Goal: Information Seeking & Learning: Compare options

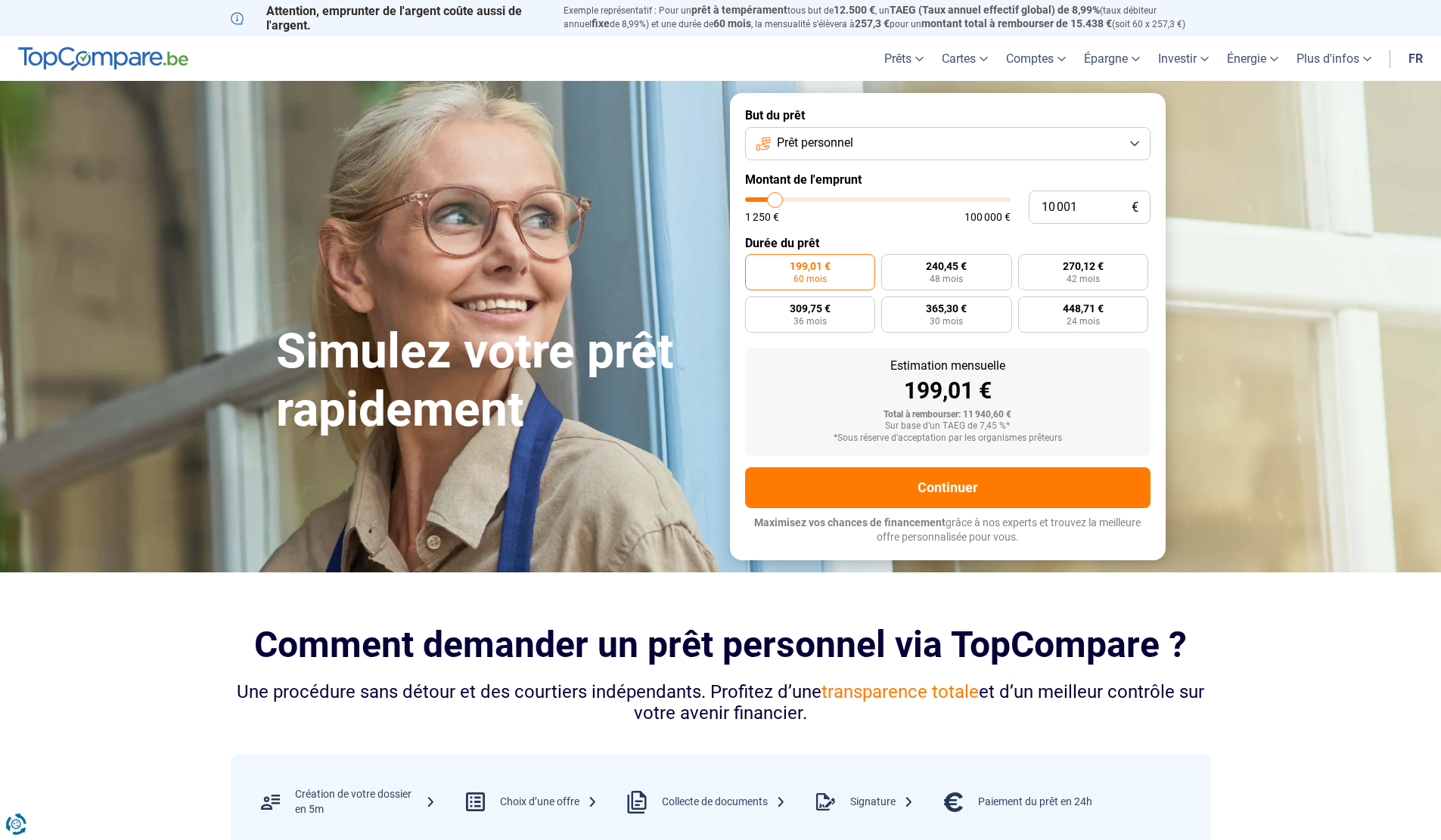
click at [974, 431] on div "Sur base d'un TAEG de 7,45 %*" at bounding box center [948, 426] width 382 height 10
click at [981, 428] on div "Sur base d'un TAEG de 7,45 %*" at bounding box center [948, 426] width 382 height 10
click at [847, 149] on span "Prêt personnel" at bounding box center [814, 143] width 76 height 17
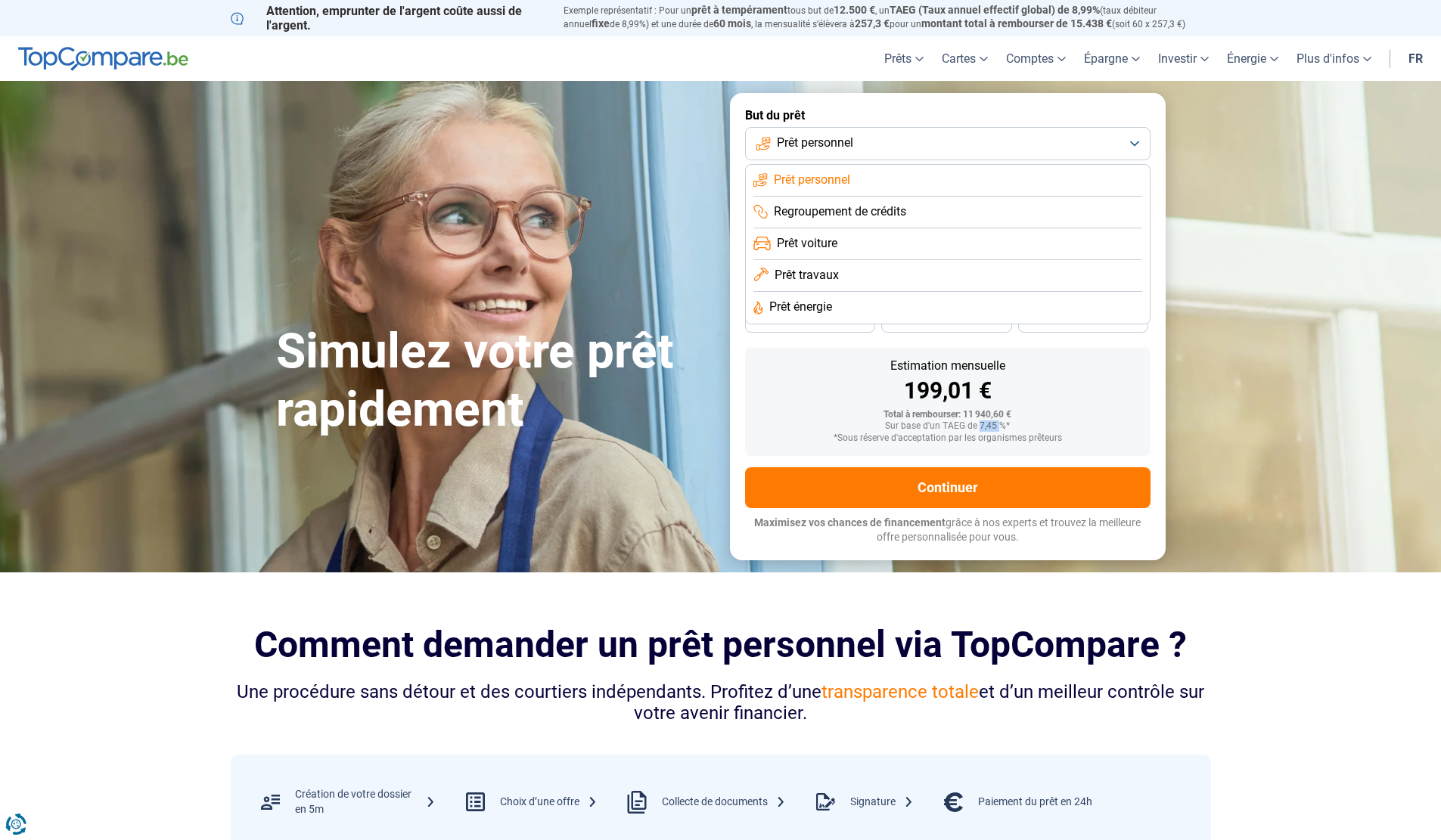
click at [847, 149] on span "Prêt personnel" at bounding box center [814, 143] width 76 height 17
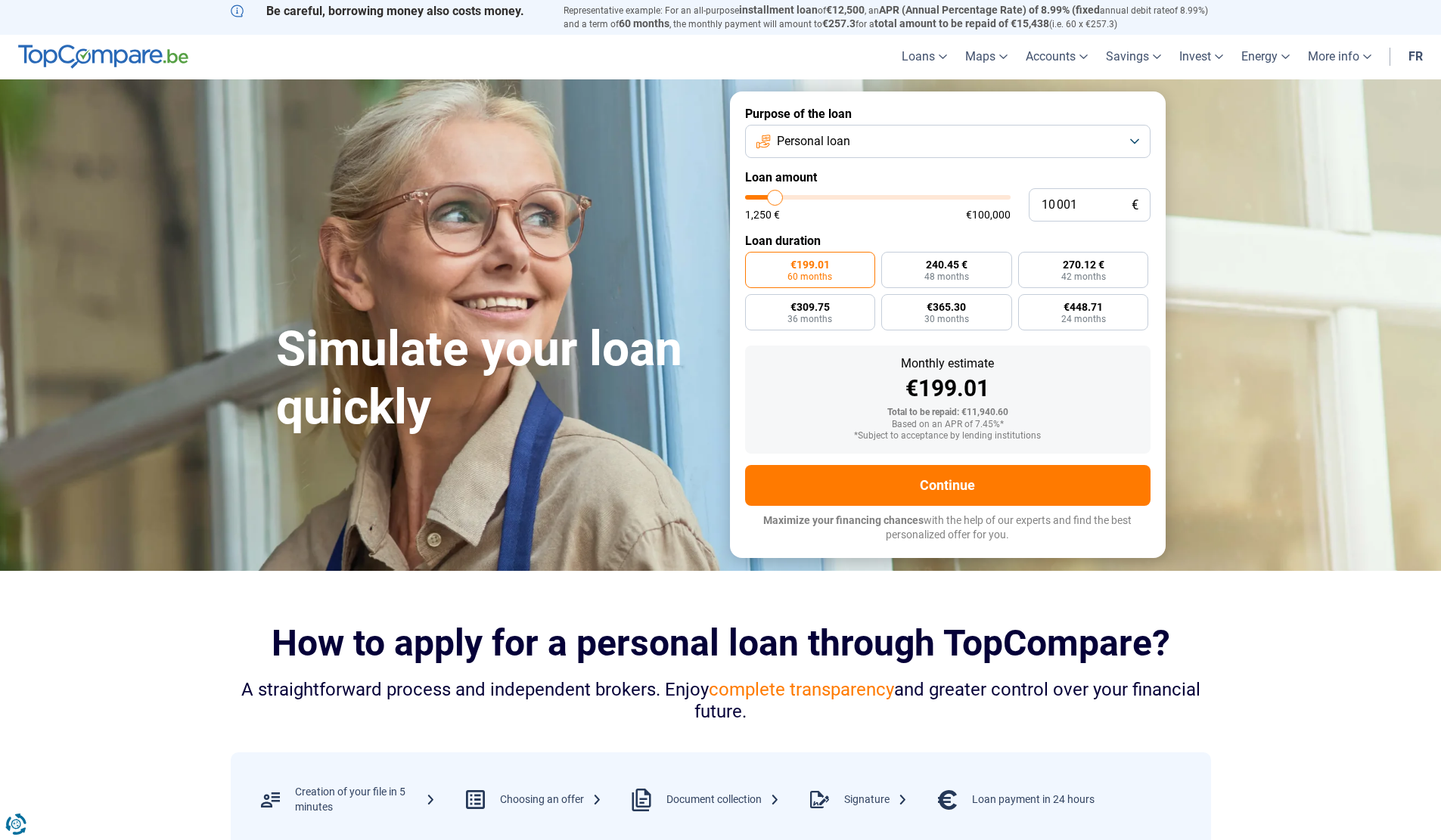
type input "9 750"
type input "9750"
type input "10 000"
type input "10000"
type input "12 500"
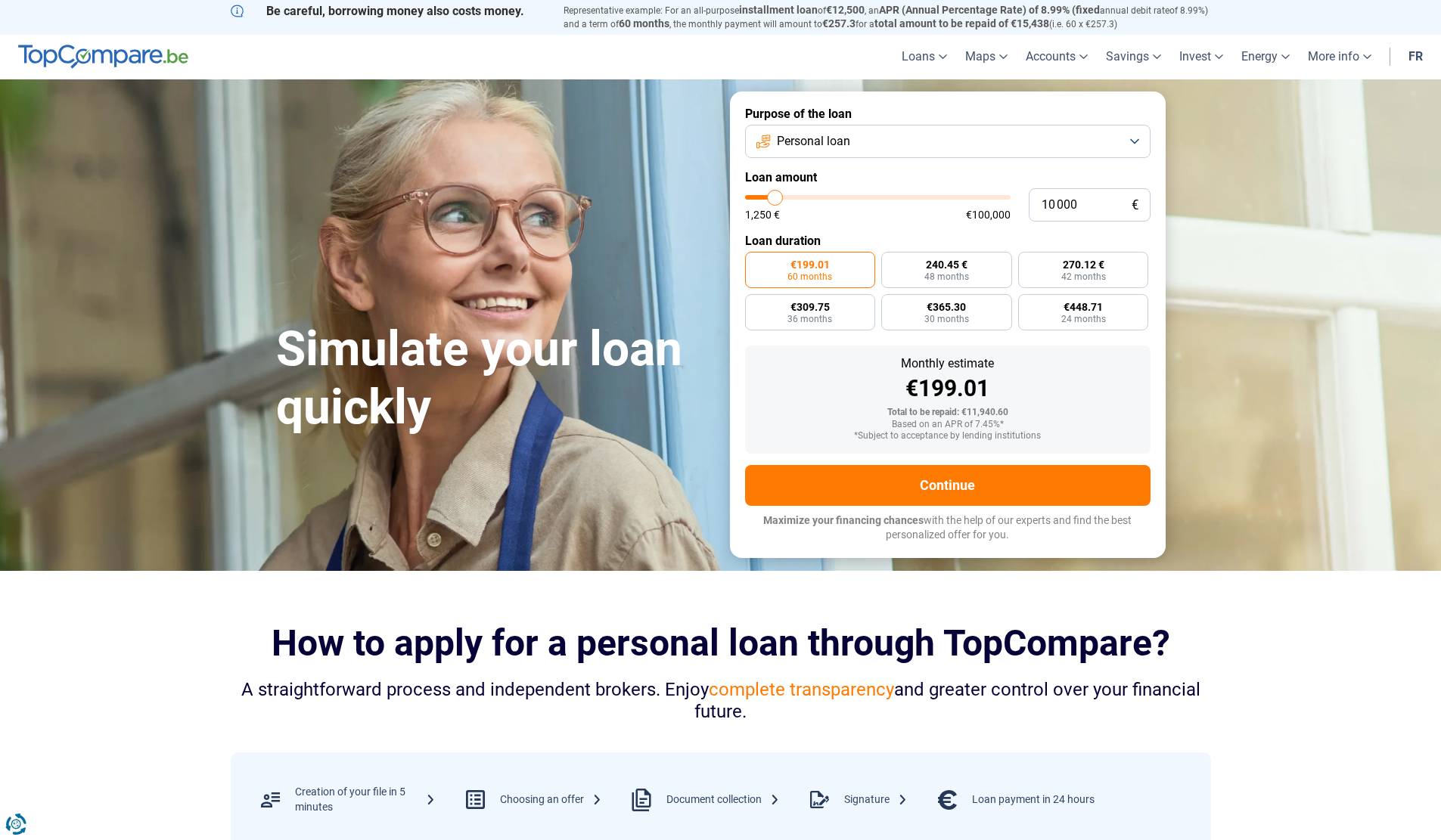
type input "12500"
type input "16 250"
type input "16250"
type input "22 000"
type input "22000"
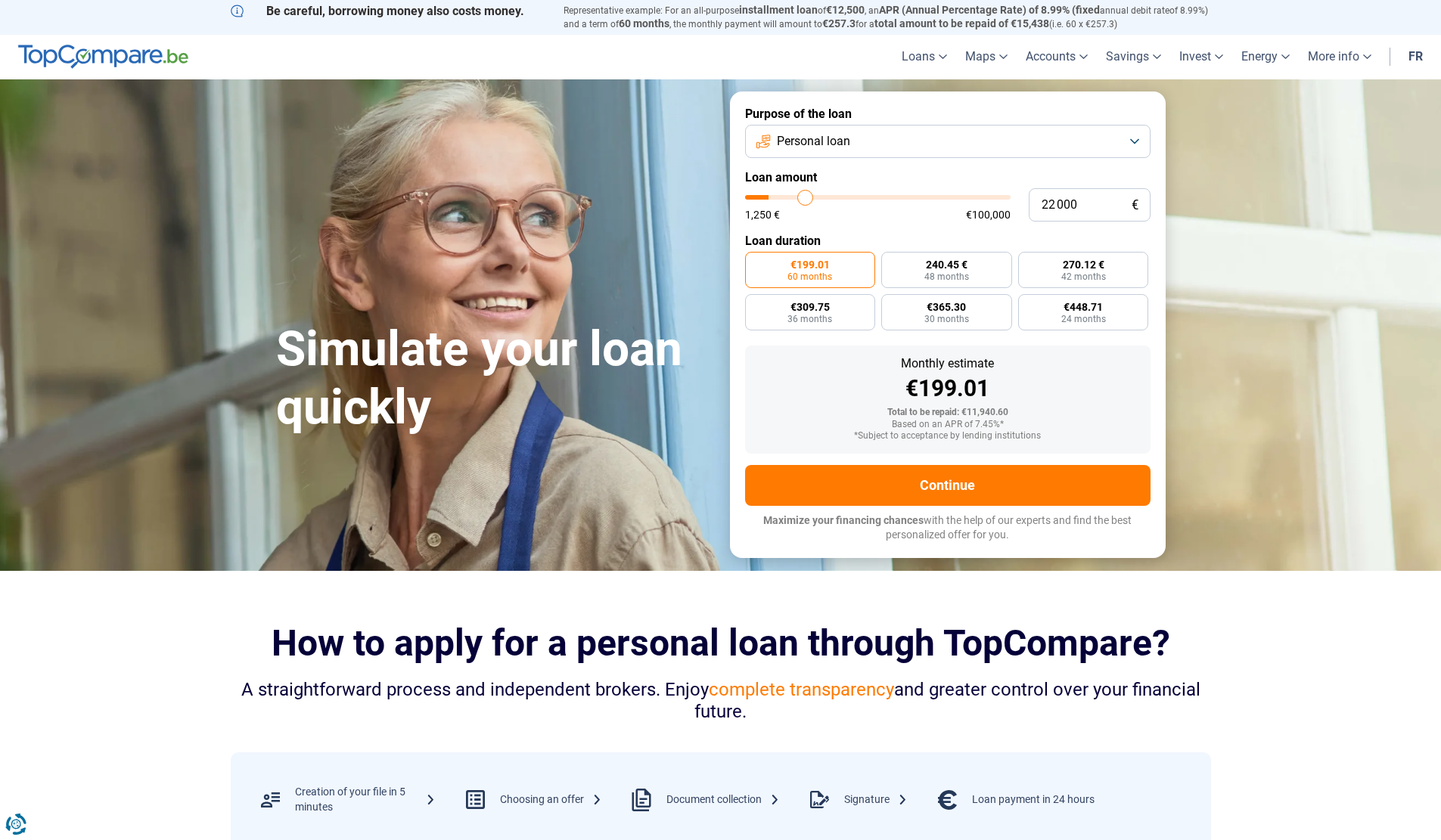
type input "25 000"
type input "25000"
type input "29 250"
type input "29250"
type input "33 500"
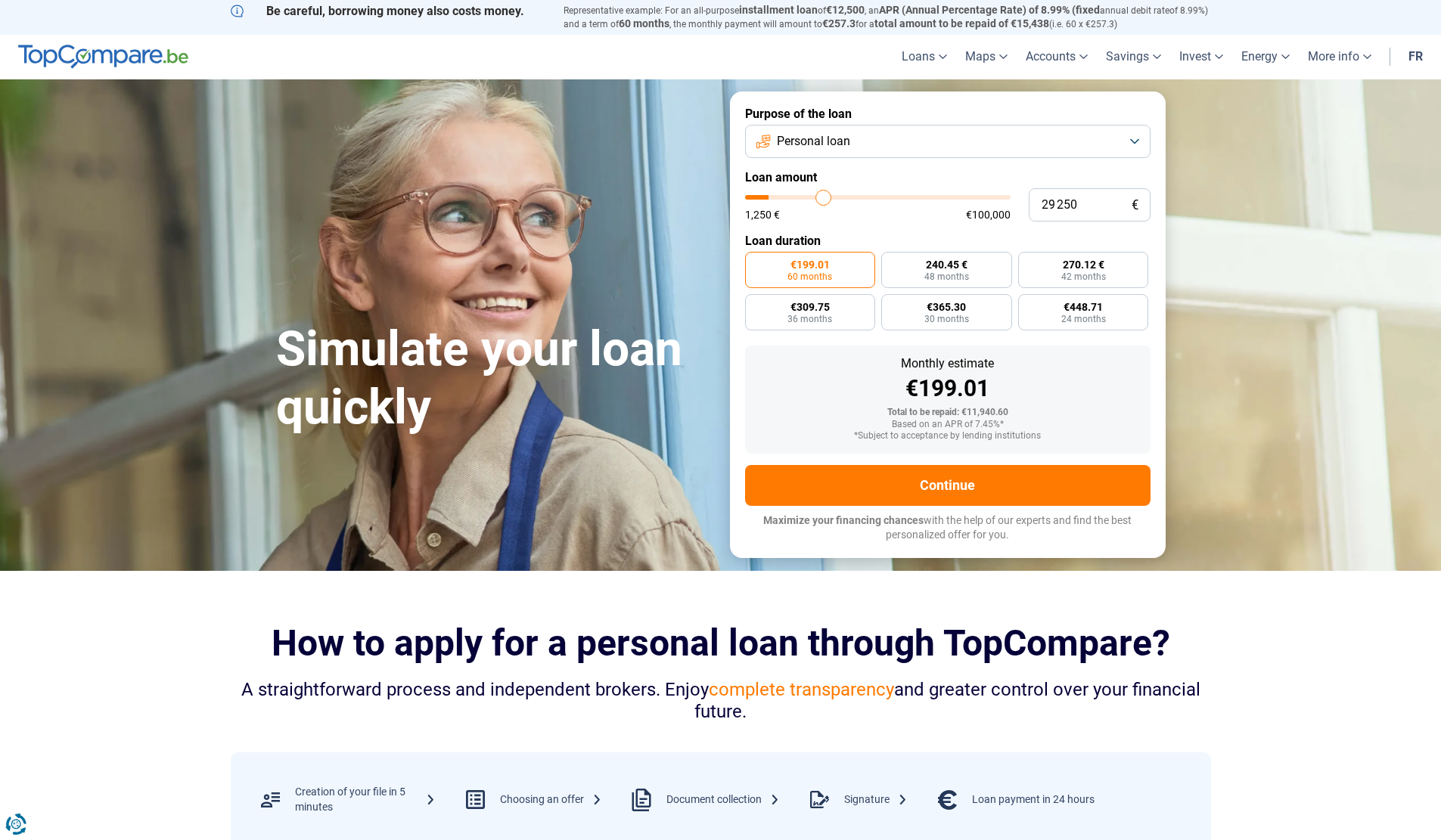
type input "33500"
type input "33 750"
type input "33750"
type input "34 000"
type input "34000"
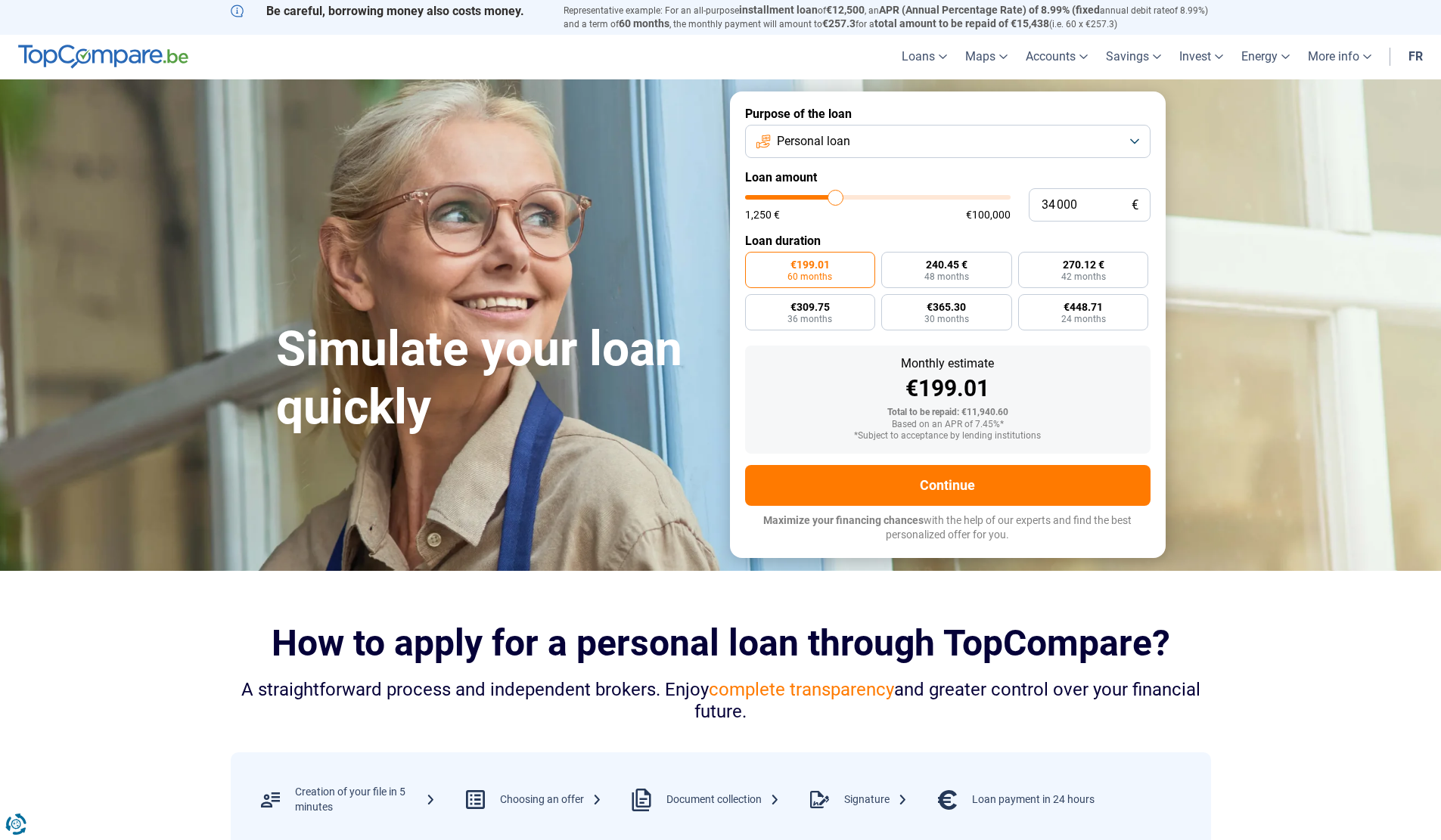
type input "34 500"
type input "34500"
type input "34 750"
type input "34750"
type input "35 250"
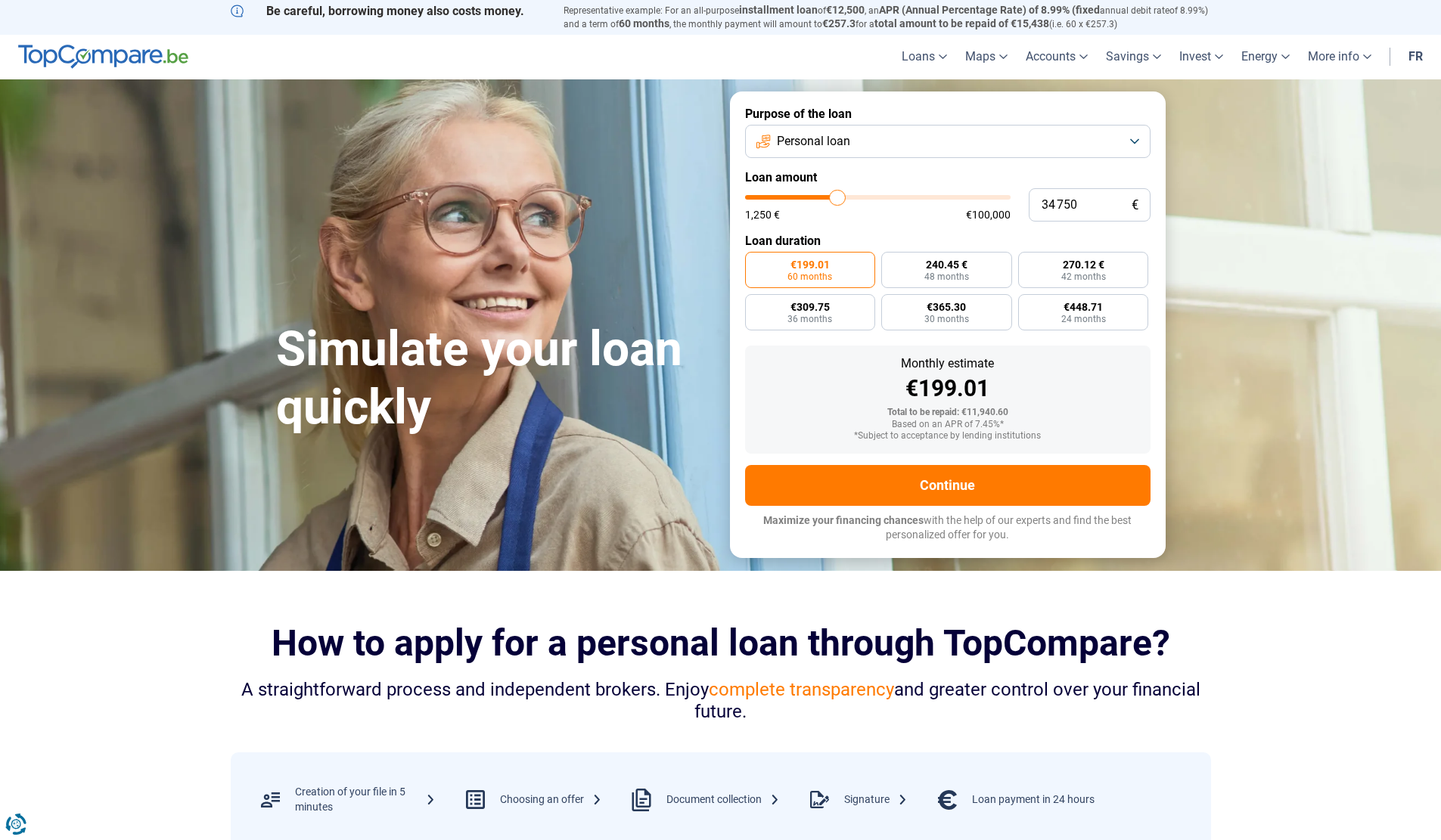
type input "35250"
type input "36 500"
type input "36500"
type input "38 000"
type input "38000"
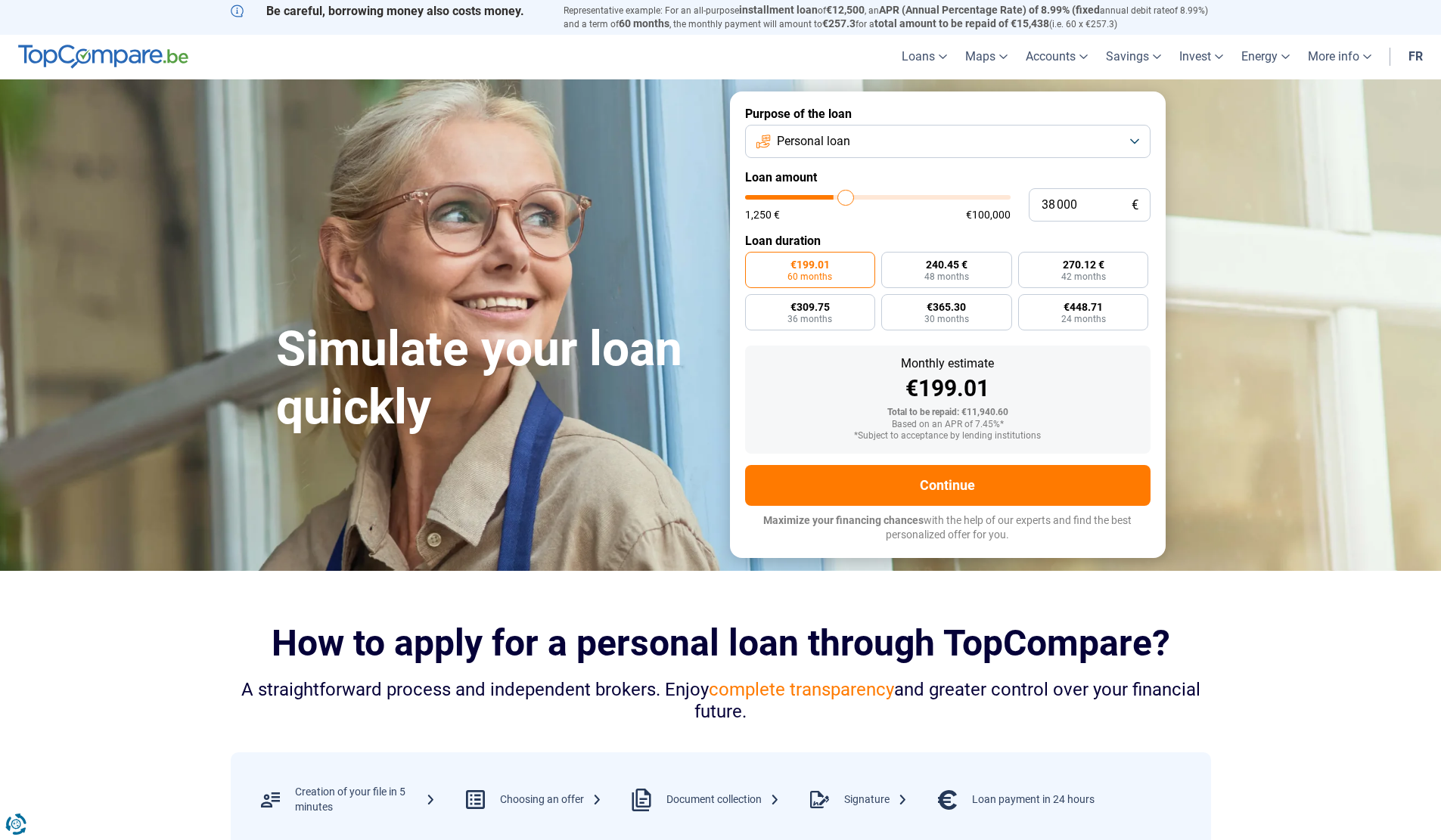
type input "38 500"
type input "38500"
type input "38 250"
type input "38250"
type input "37 750"
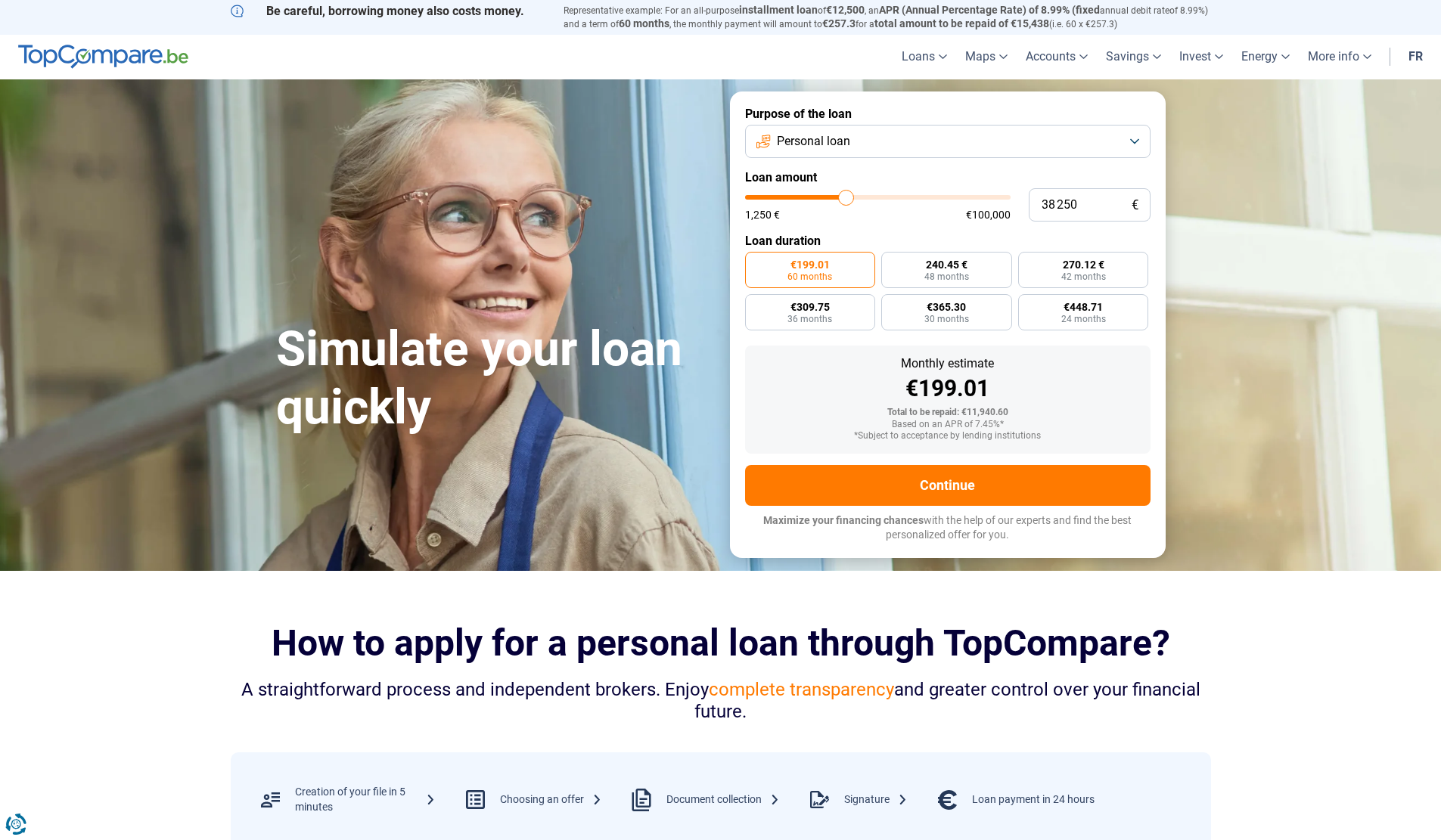
type input "37750"
type input "36 500"
type input "36500"
type input "35 500"
type input "35500"
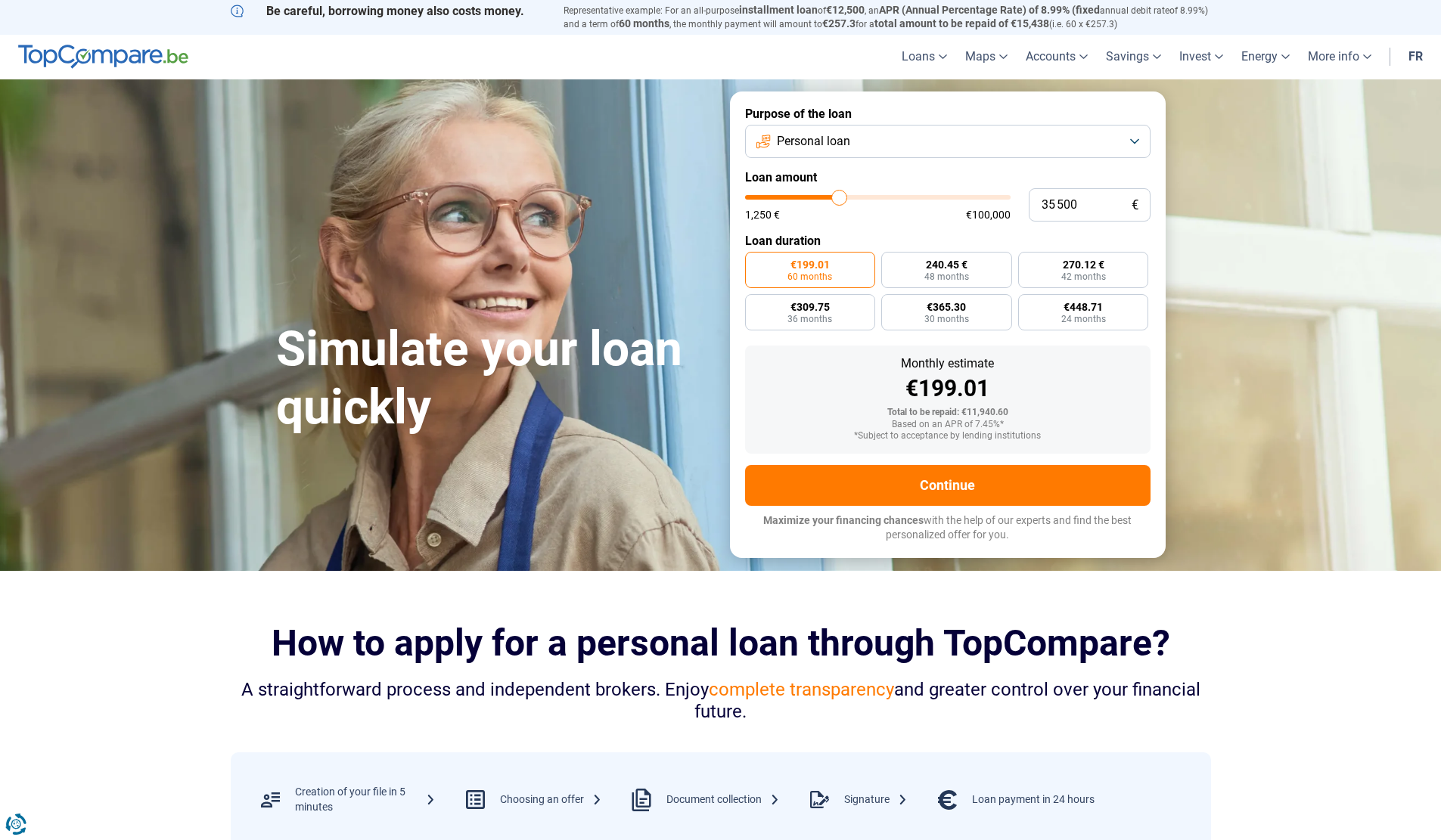
type input "35 250"
type input "35250"
type input "35 000"
type input "35000"
type input "36 500"
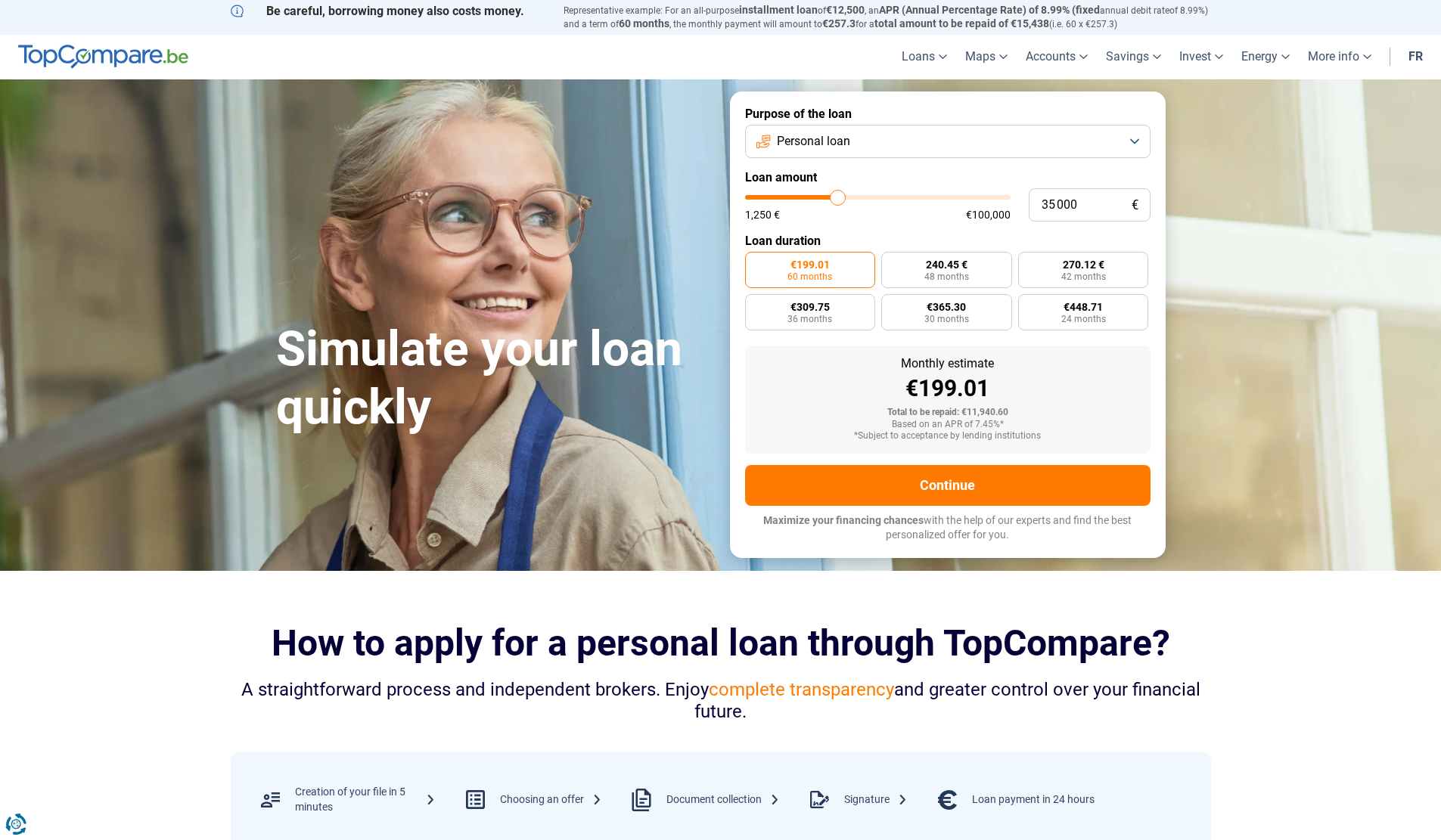
type input "36500"
type input "37 250"
type input "37250"
type input "37 750"
type input "37750"
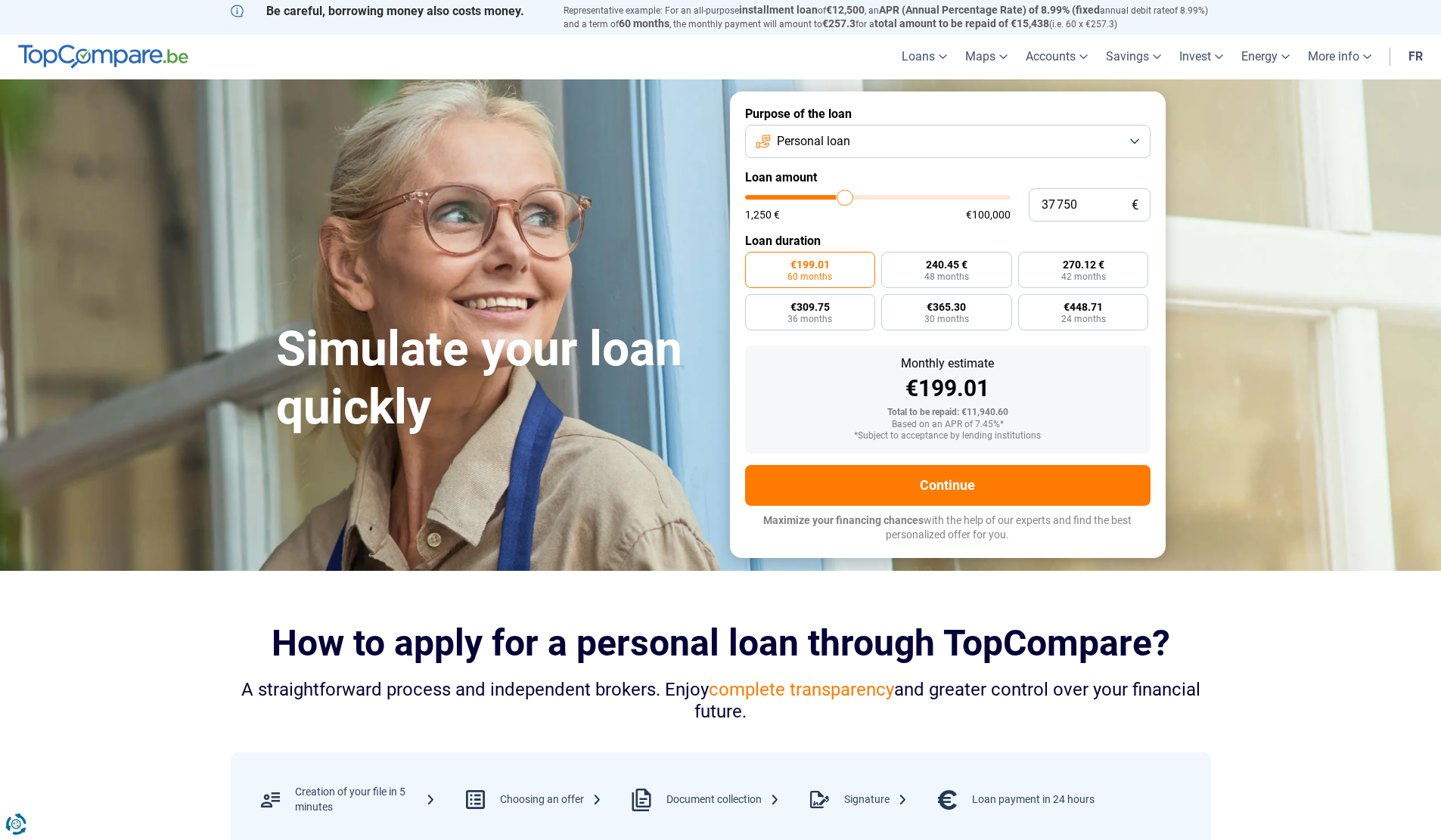
type input "38 000"
type input "38000"
type input "38 250"
type input "38250"
type input "38 750"
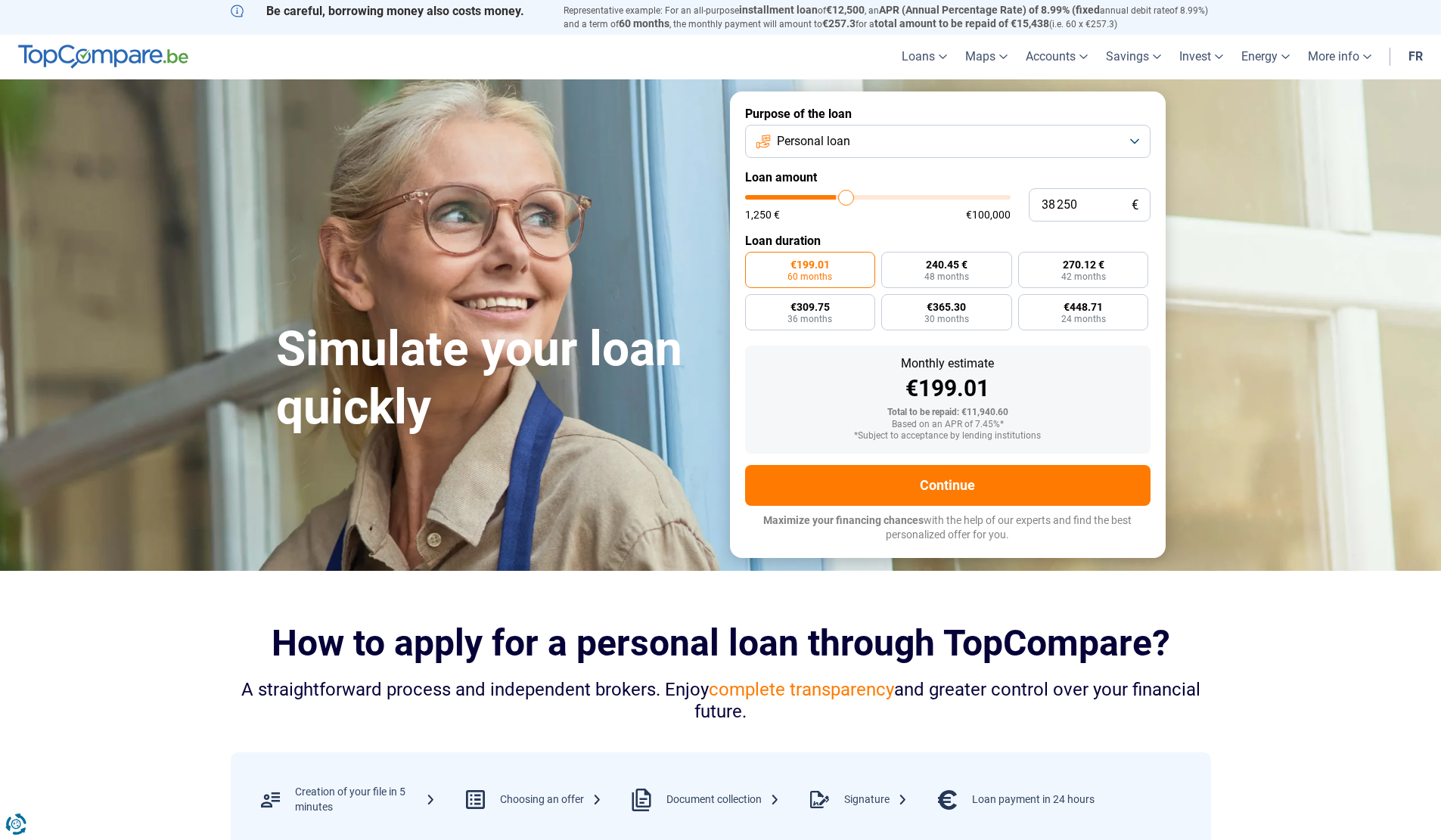
type input "38750"
type input "39 250"
type input "39250"
type input "39 500"
type input "39500"
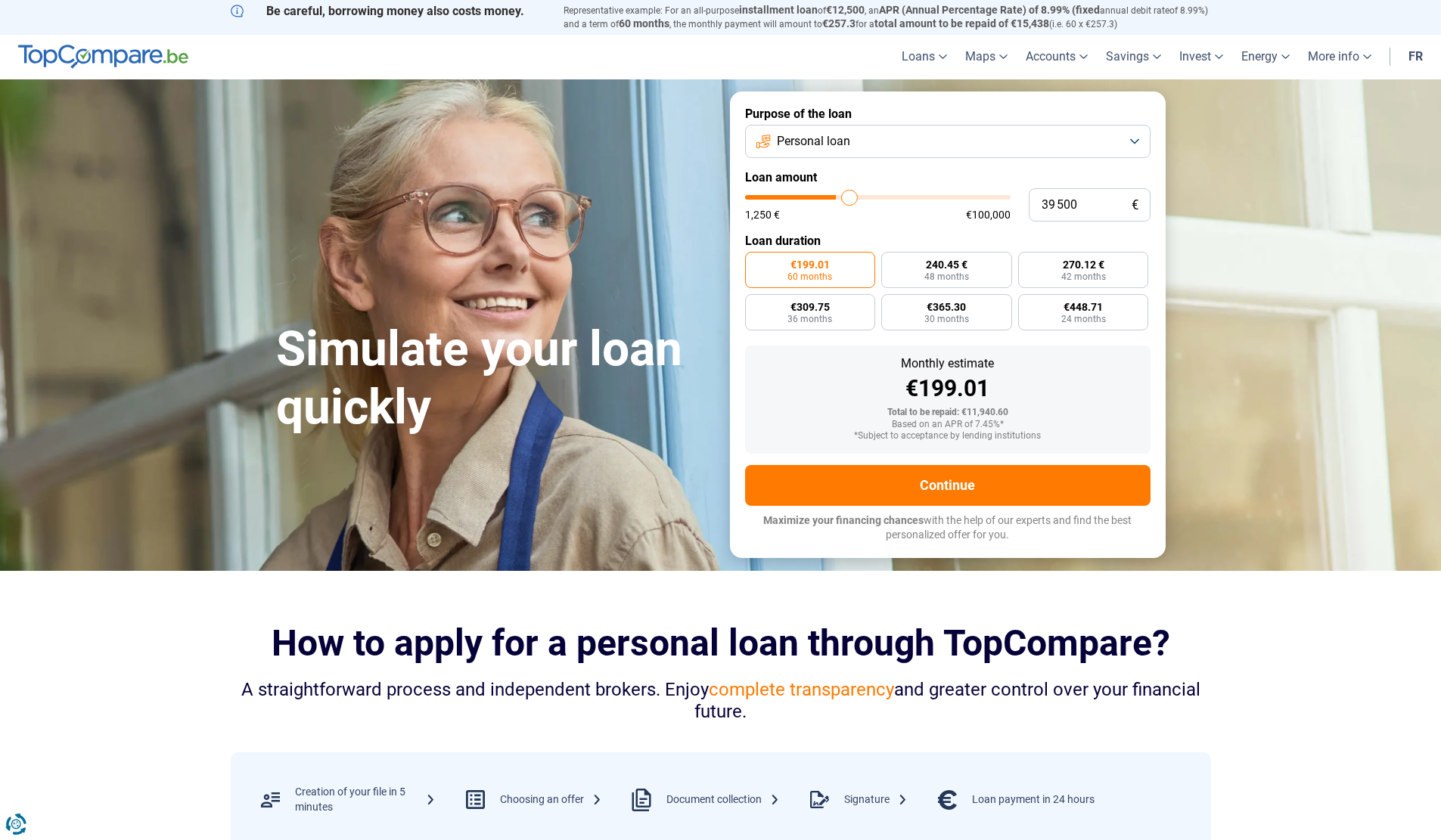
type input "39 750"
type input "39750"
type input "40 000"
type input "40000"
type input "40 250"
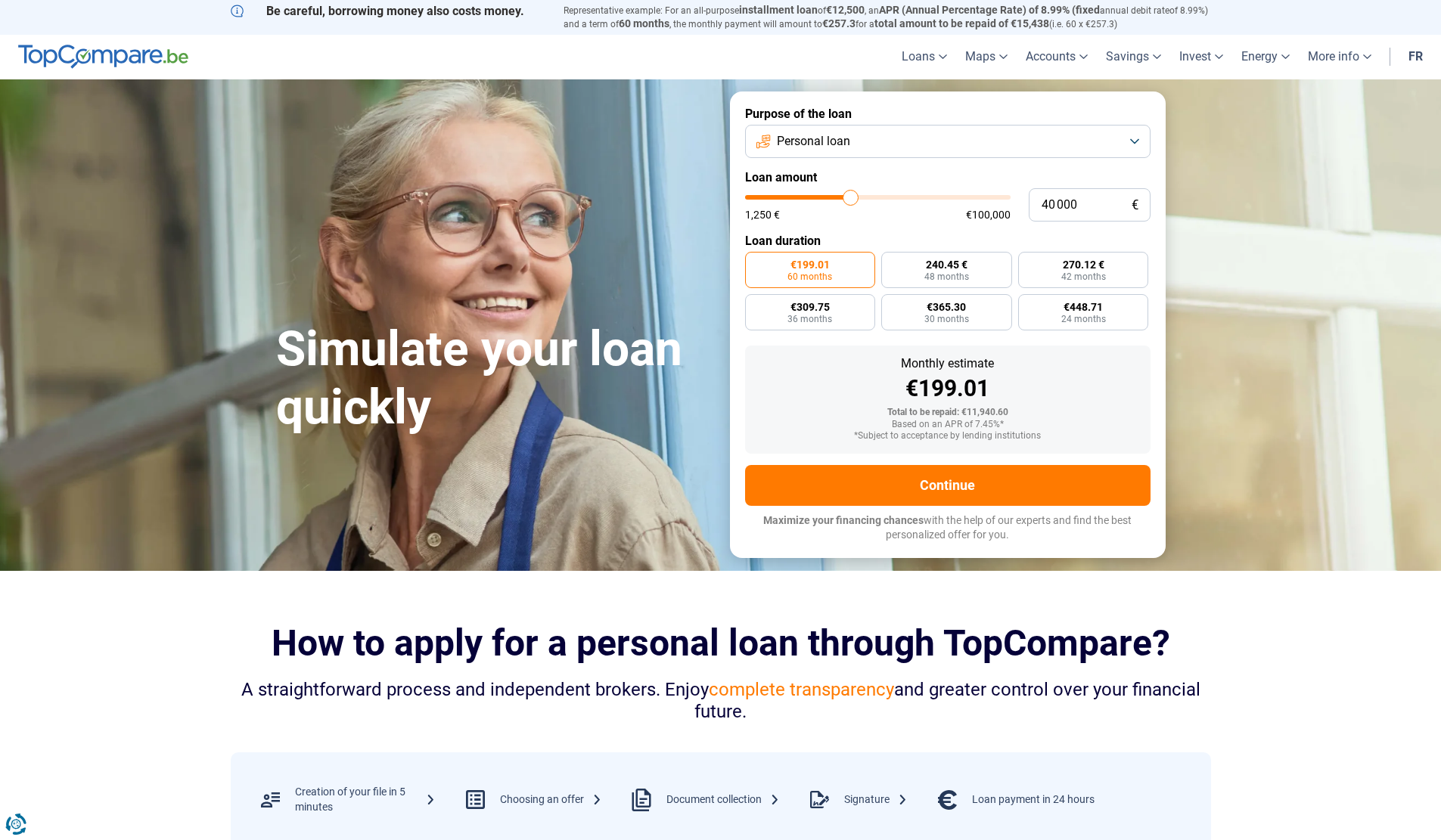
type input "40250"
type input "40 000"
type input "40000"
type input "39 250"
type input "39250"
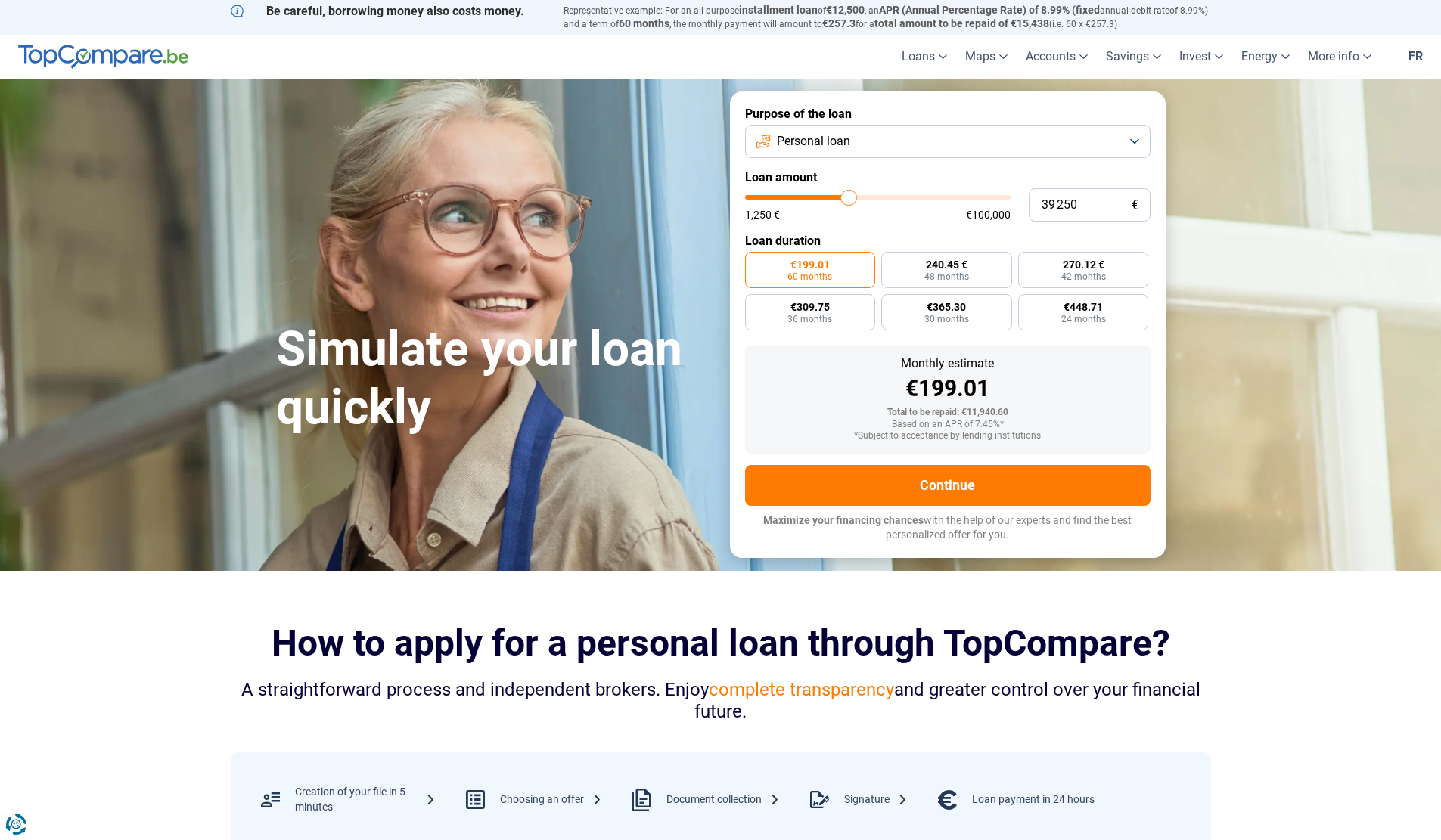
type input "38 750"
type input "38750"
type input "38 500"
type input "38500"
type input "38 250"
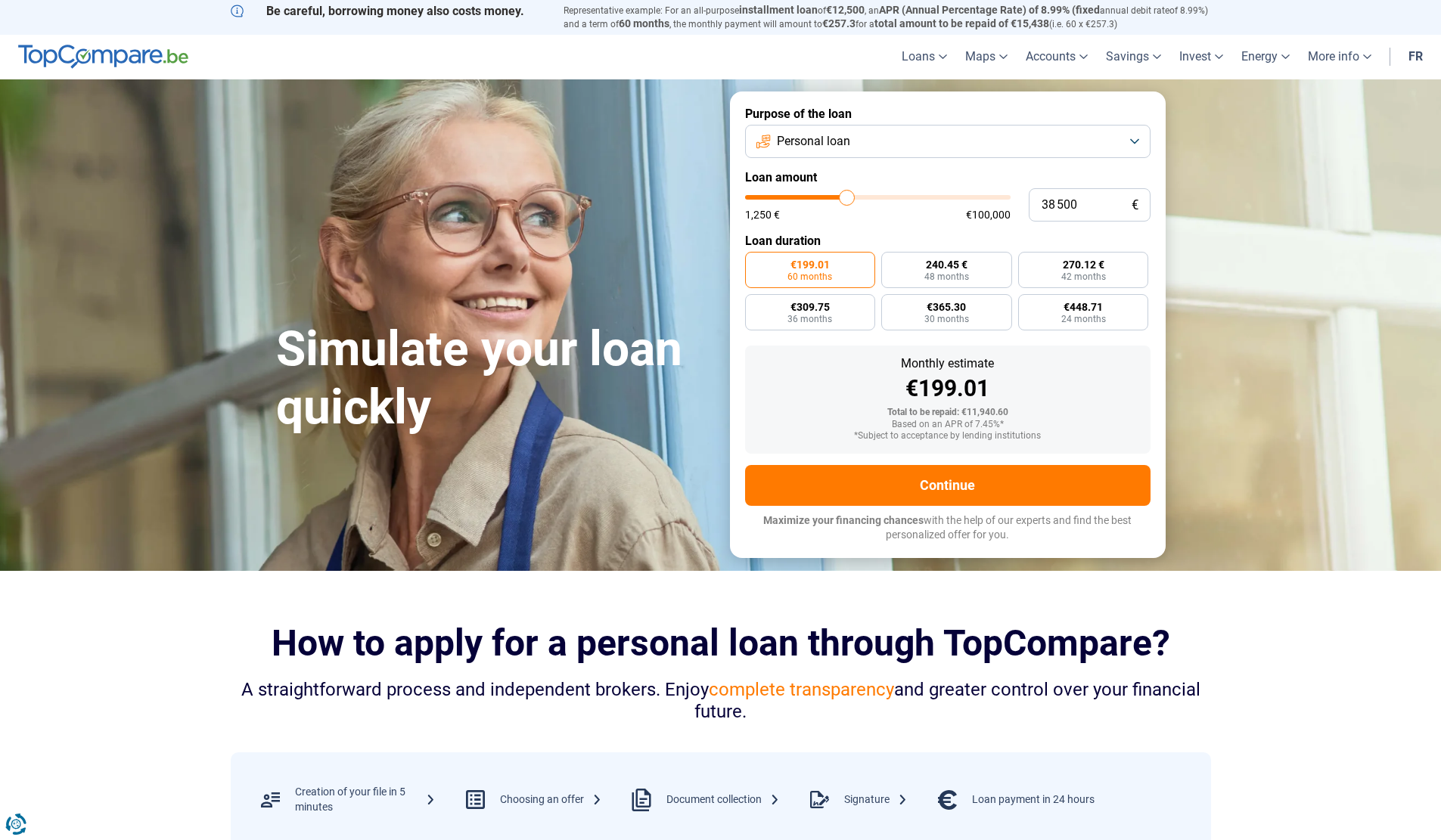
type input "38250"
type input "38 500"
type input "38500"
type input "38 750"
type input "38750"
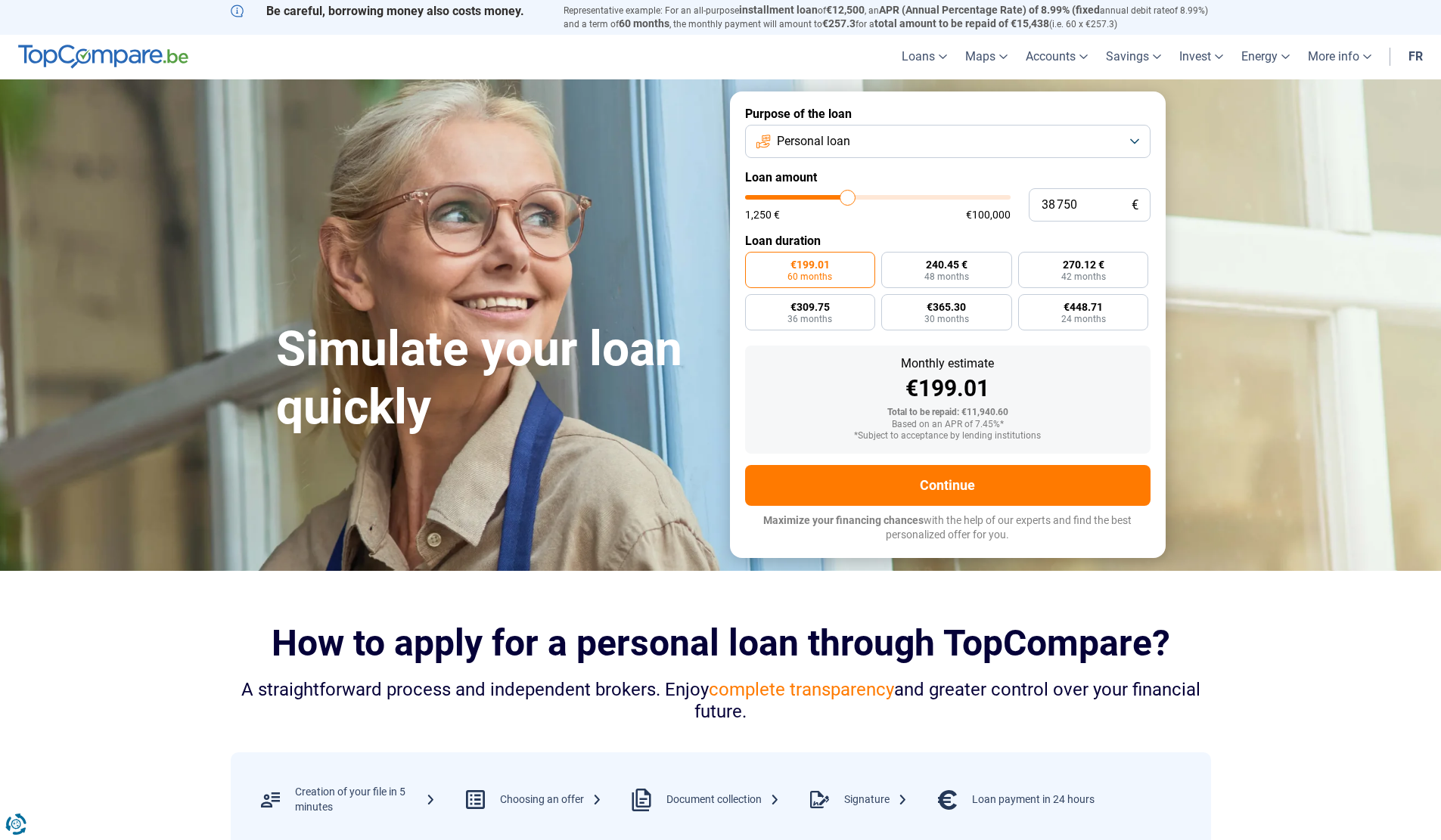
type input "39 500"
type input "39500"
type input "40 000"
type input "40000"
type input "40 750"
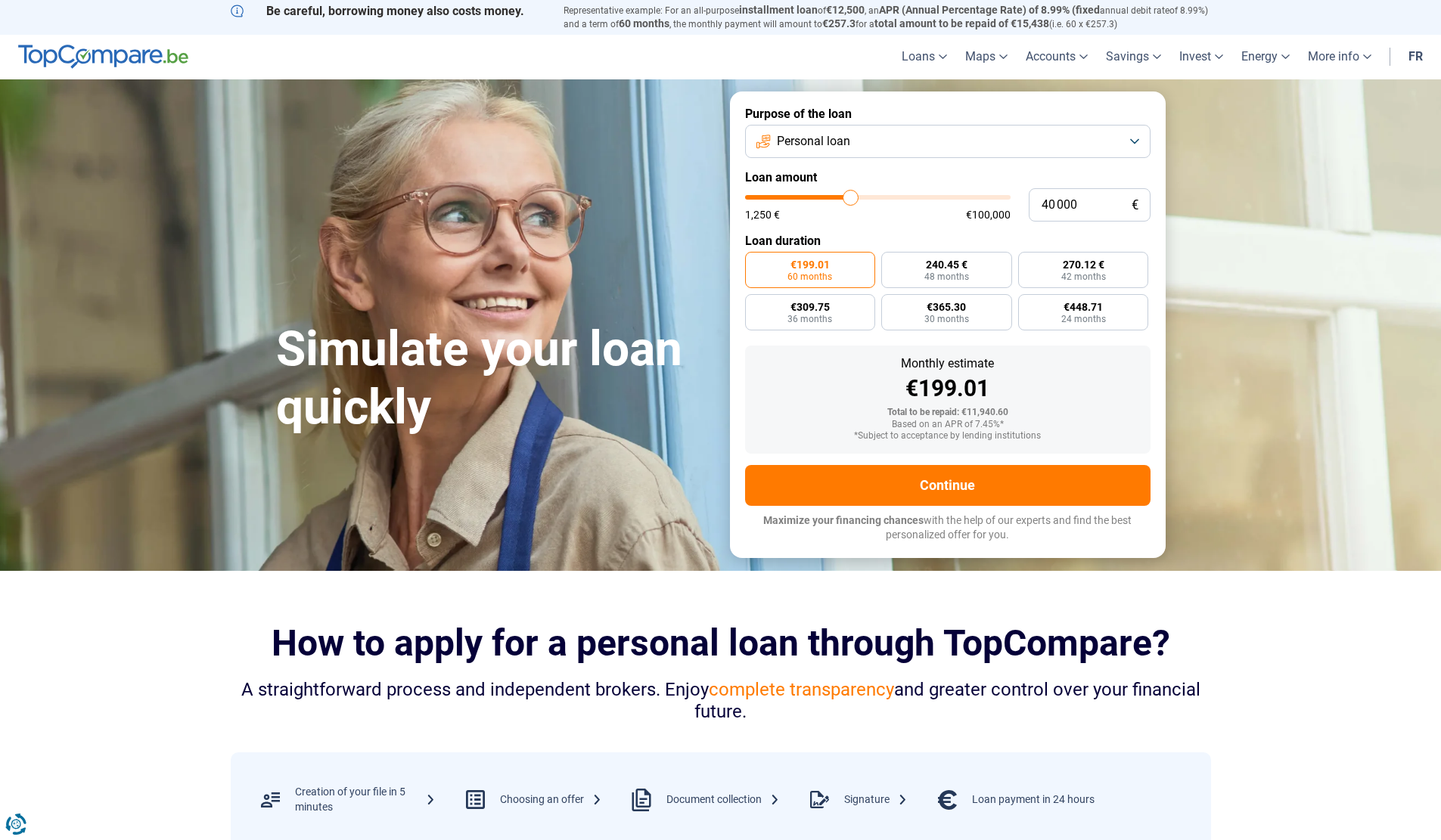
type input "40750"
type input "41 250"
type input "41250"
type input "41 500"
type input "41500"
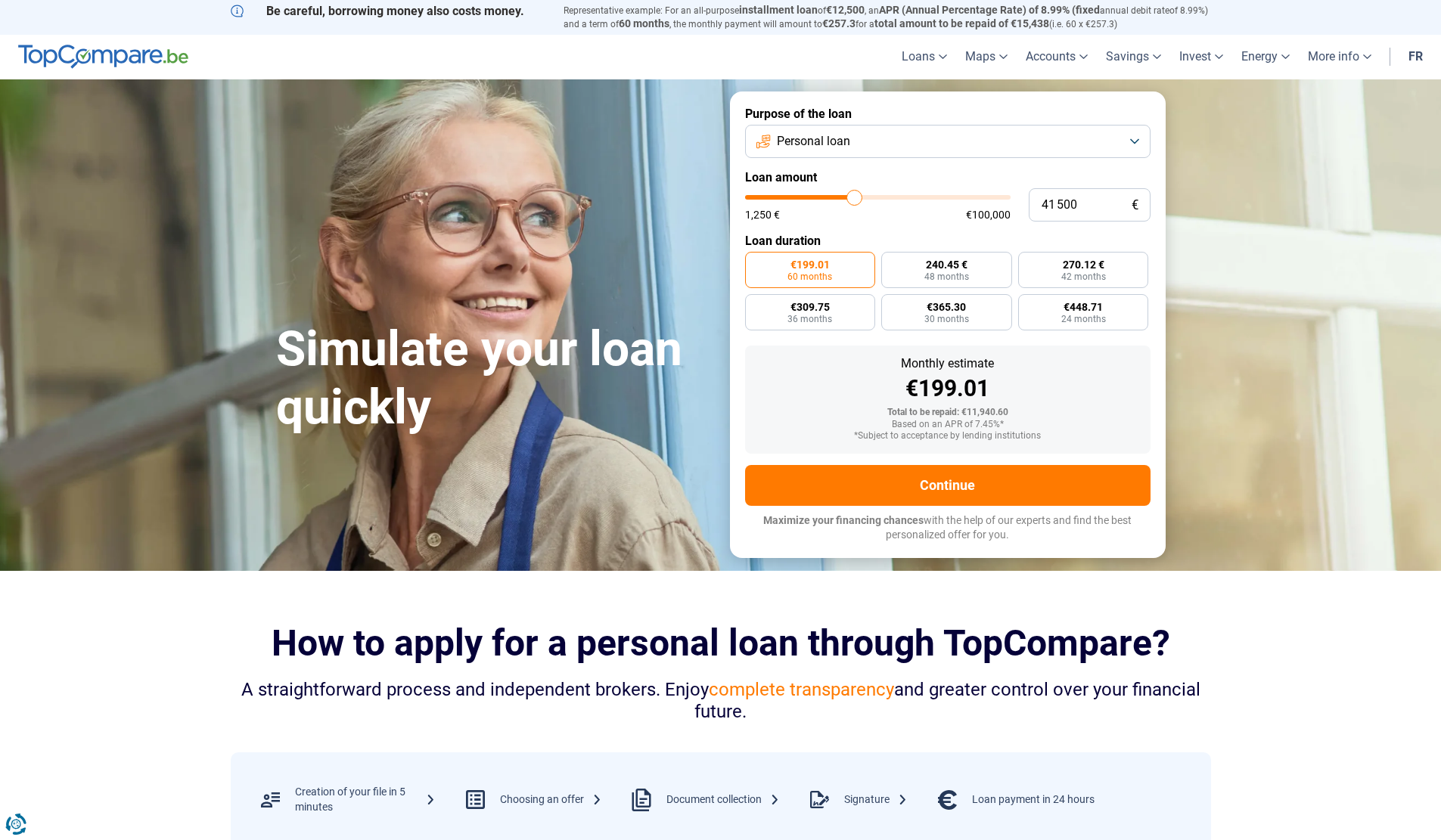
type input "41 750"
type input "41750"
type input "42 250"
type input "42250"
type input "42 750"
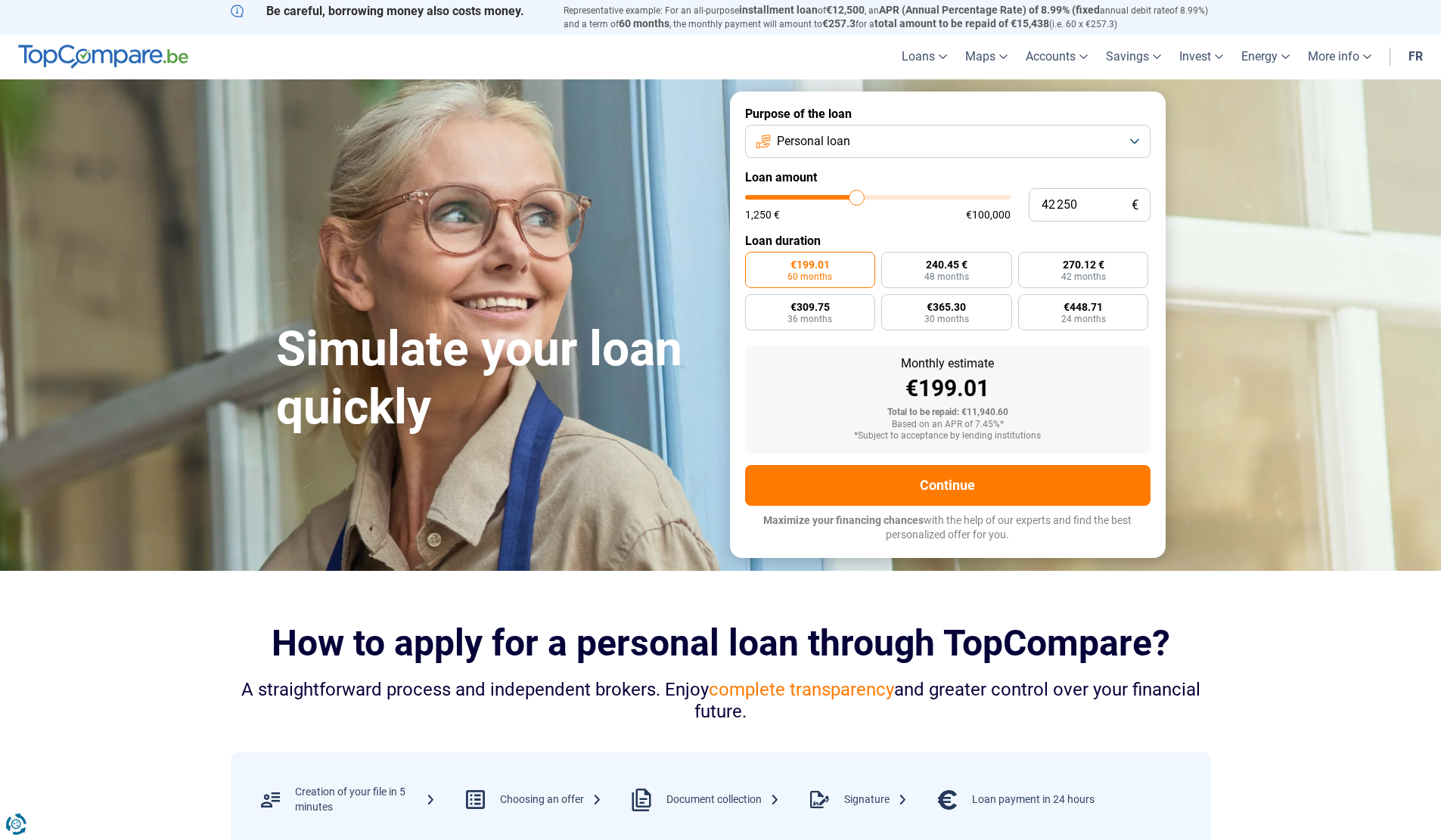
type input "42750"
type input "43 000"
type input "43000"
type input "43 500"
type input "43500"
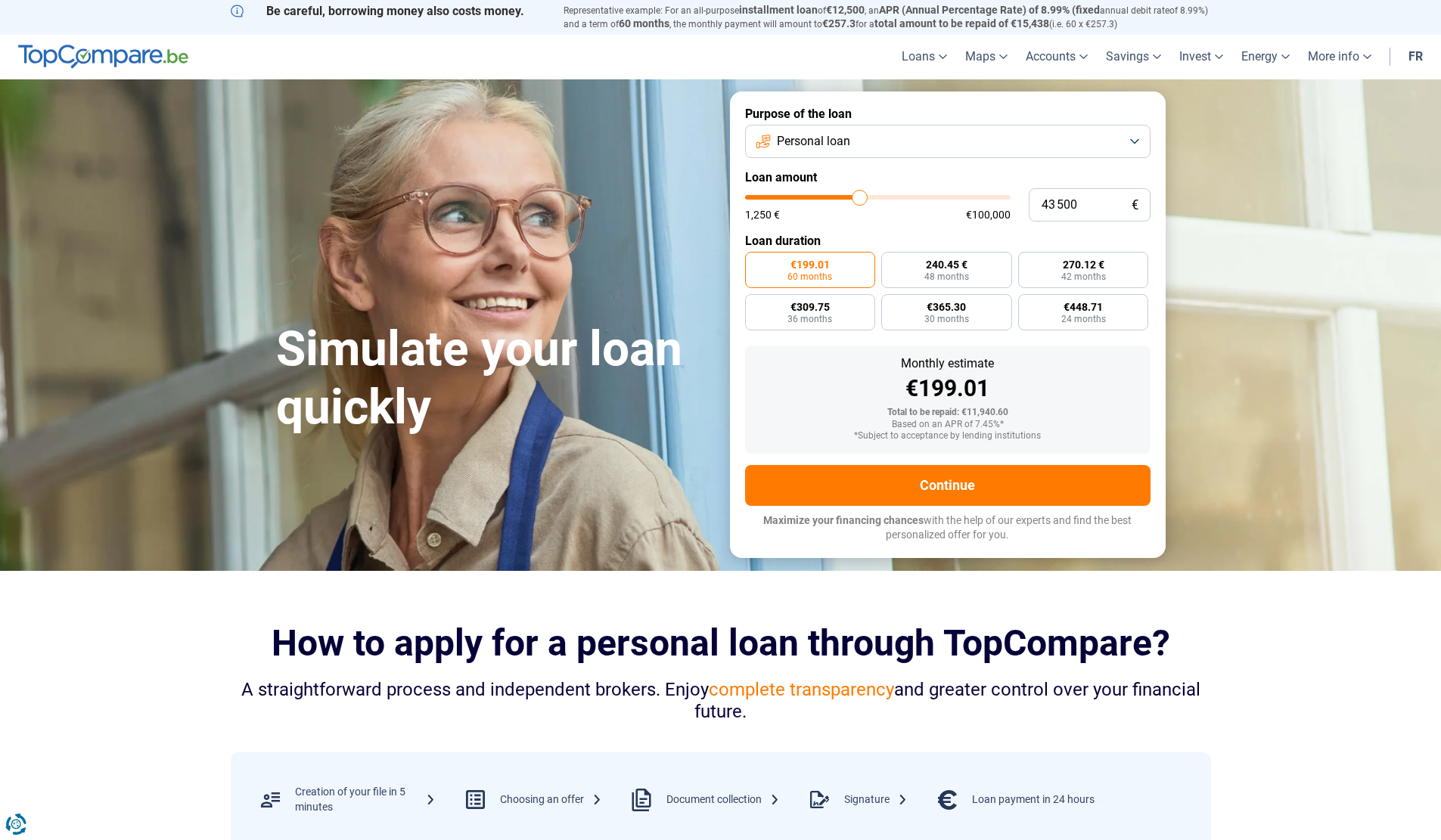
type input "43 750"
type input "43750"
type input "44 000"
type input "44000"
type input "44 250"
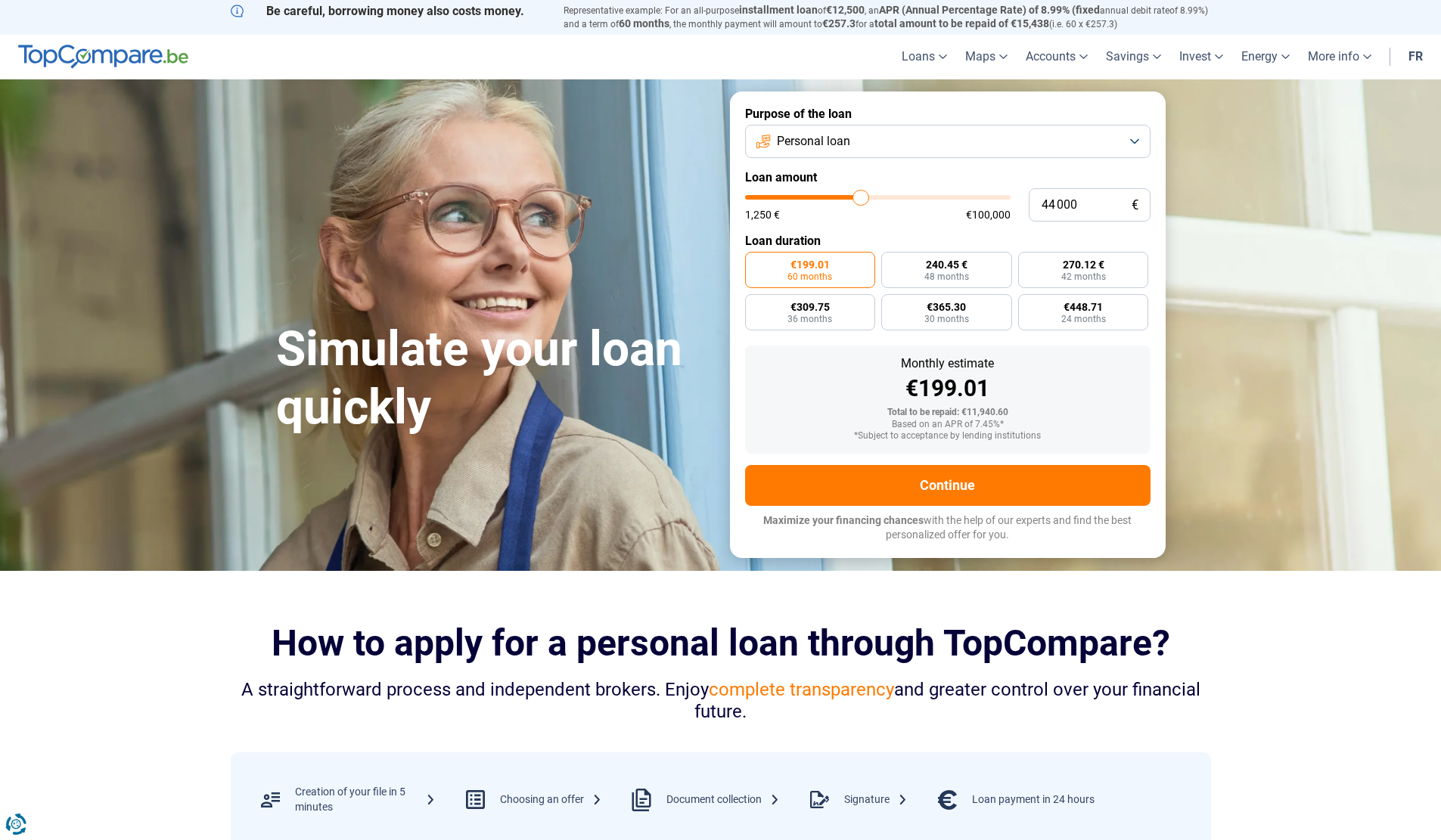
type input "44250"
type input "45 000"
type input "45000"
type input "45 250"
type input "45250"
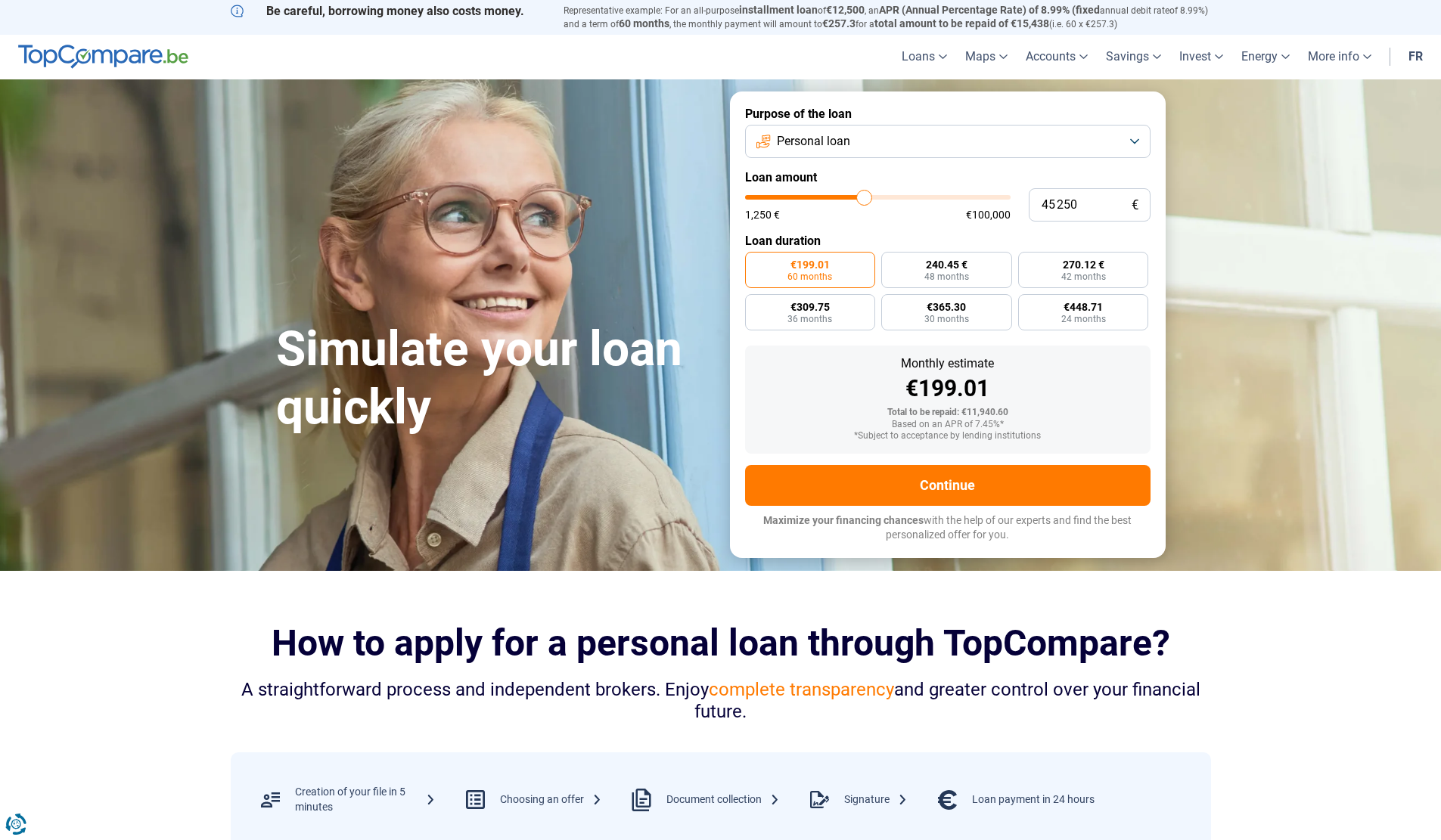
type input "45 750"
type input "45750"
type input "46 000"
type input "46000"
type input "46 500"
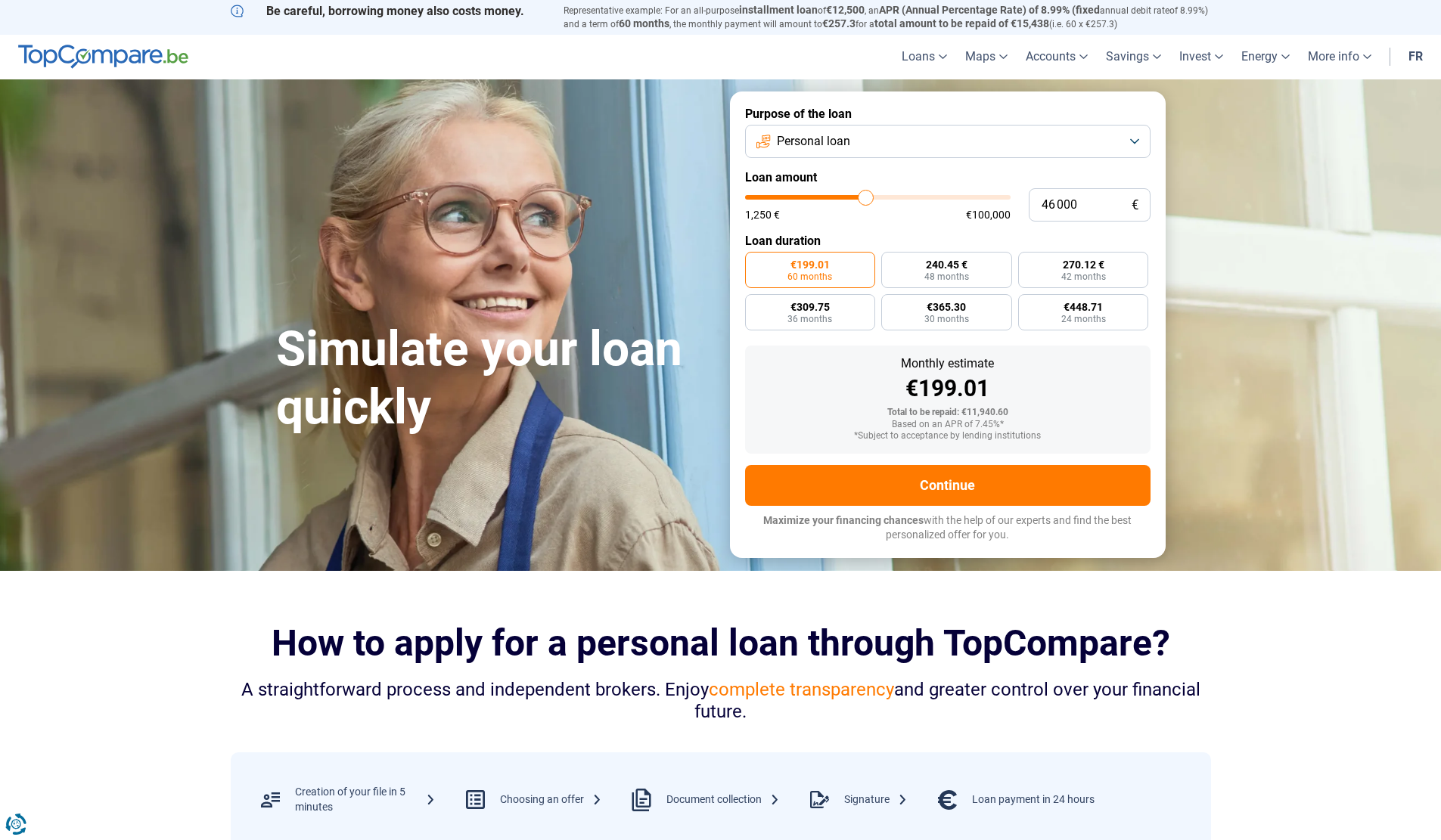
type input "46500"
type input "46 750"
type input "46750"
type input "47 000"
type input "47000"
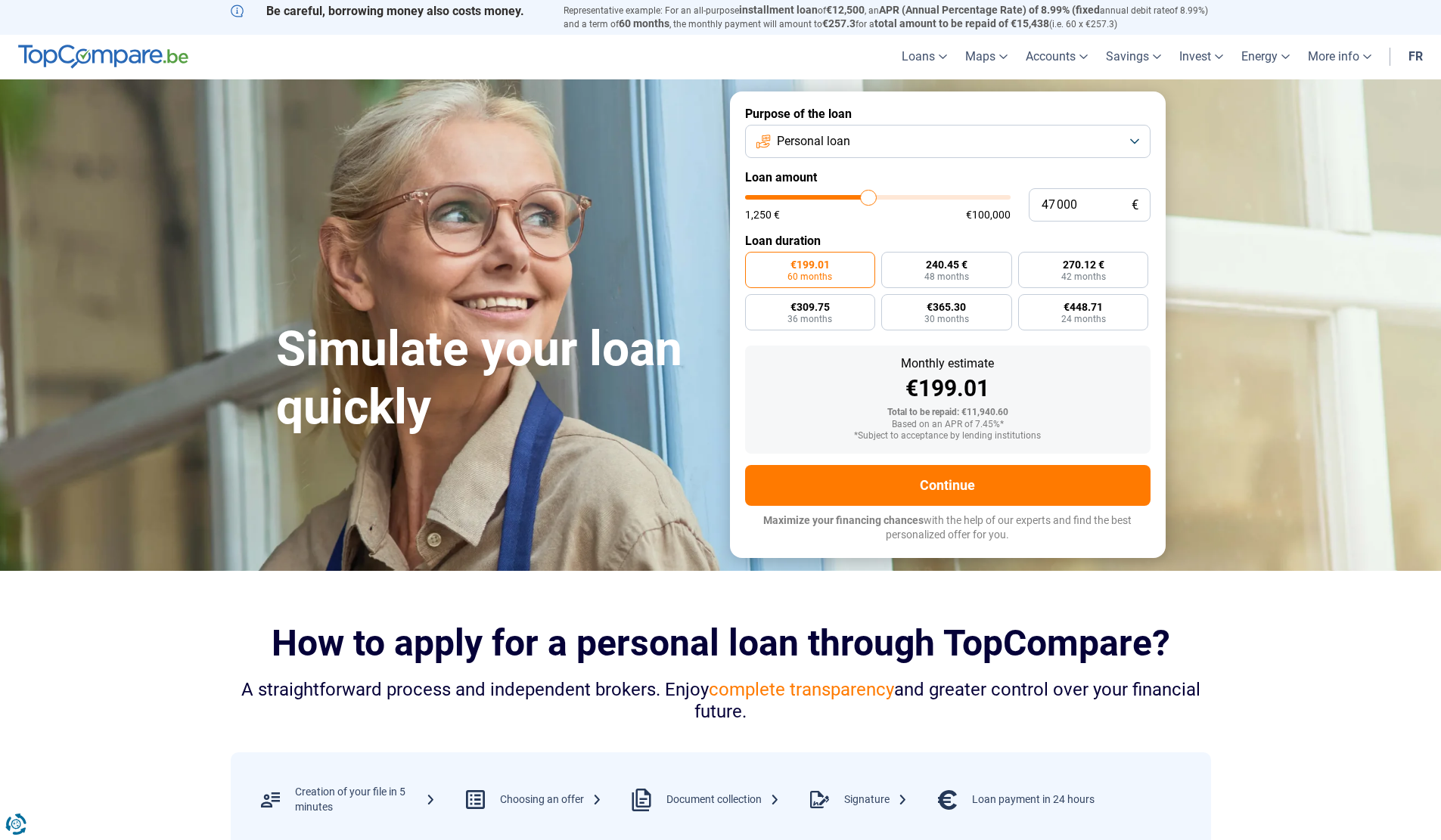
type input "47 750"
type input "47750"
type input "48 500"
type input "48500"
type input "49 250"
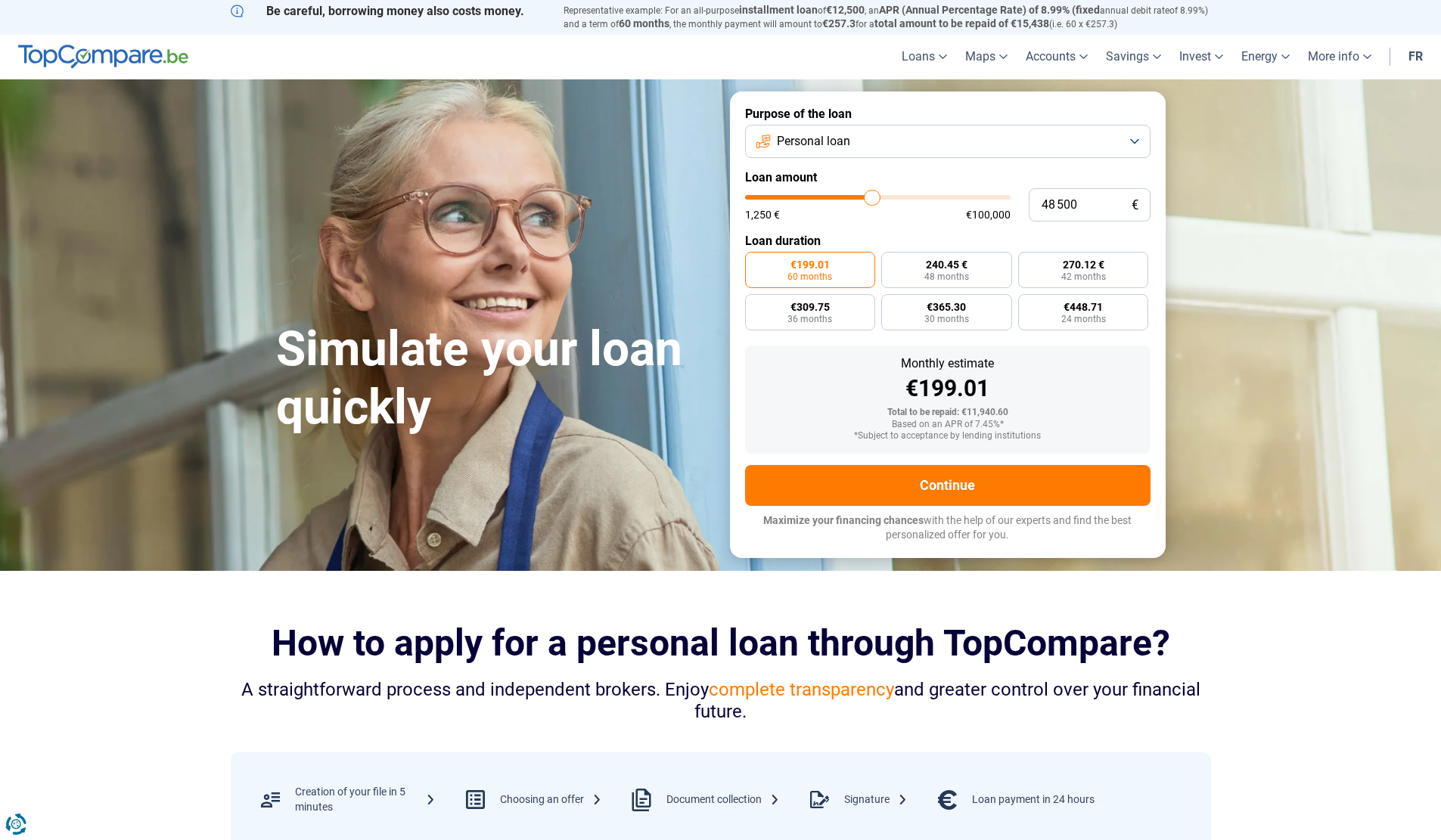
type input "49250"
type input "49 750"
type input "49750"
type input "50 000"
drag, startPoint x: 775, startPoint y: 201, endPoint x: 876, endPoint y: 196, distance: 101.1
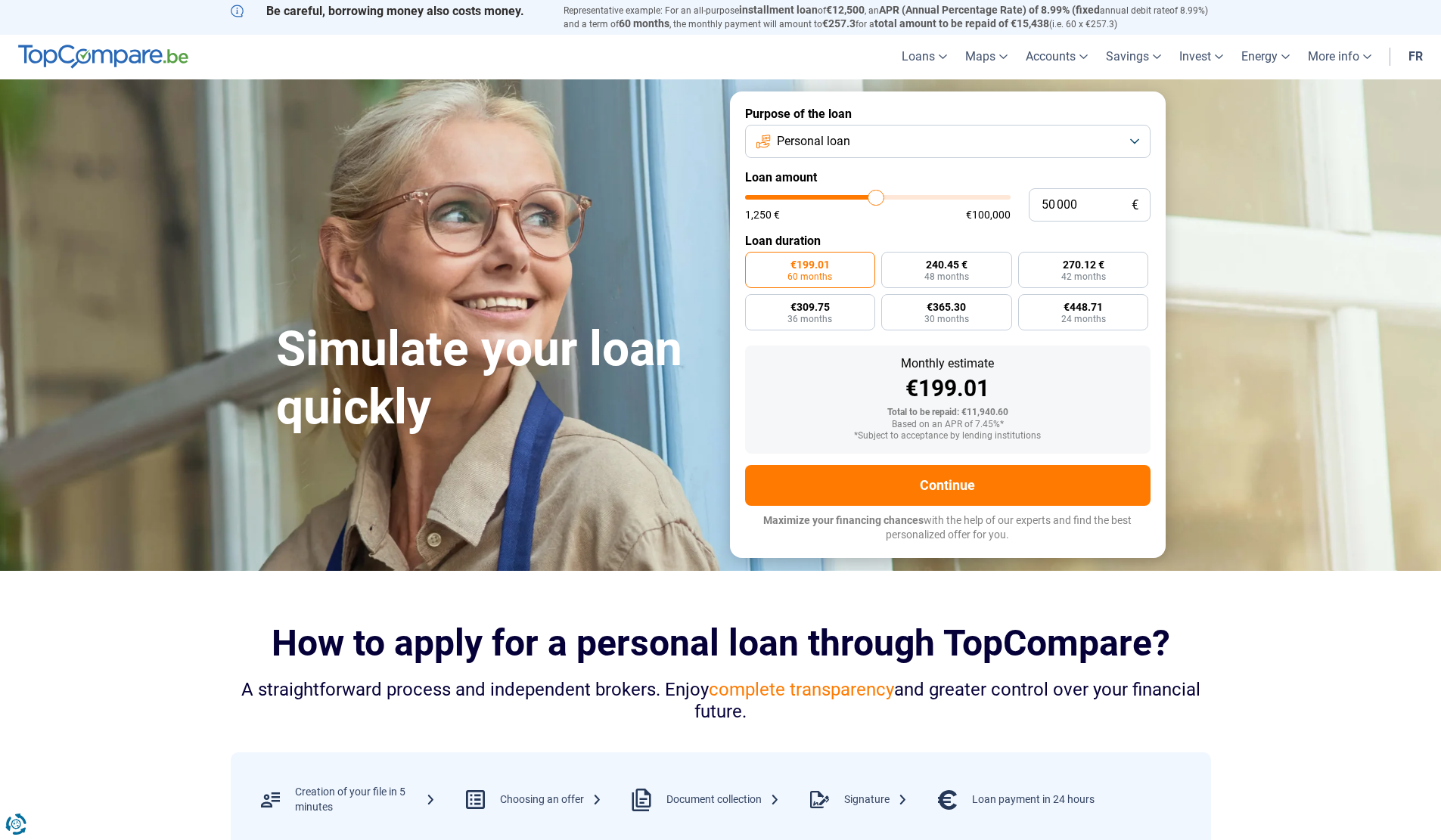
type input "50000"
click at [876, 196] on input "range" at bounding box center [878, 197] width 265 height 5
radio input "false"
click at [976, 412] on font "Total to be repaid: €70,306.80" at bounding box center [948, 412] width 121 height 10
click at [976, 411] on font "Total to be repaid: €70,306.80" at bounding box center [948, 412] width 121 height 10
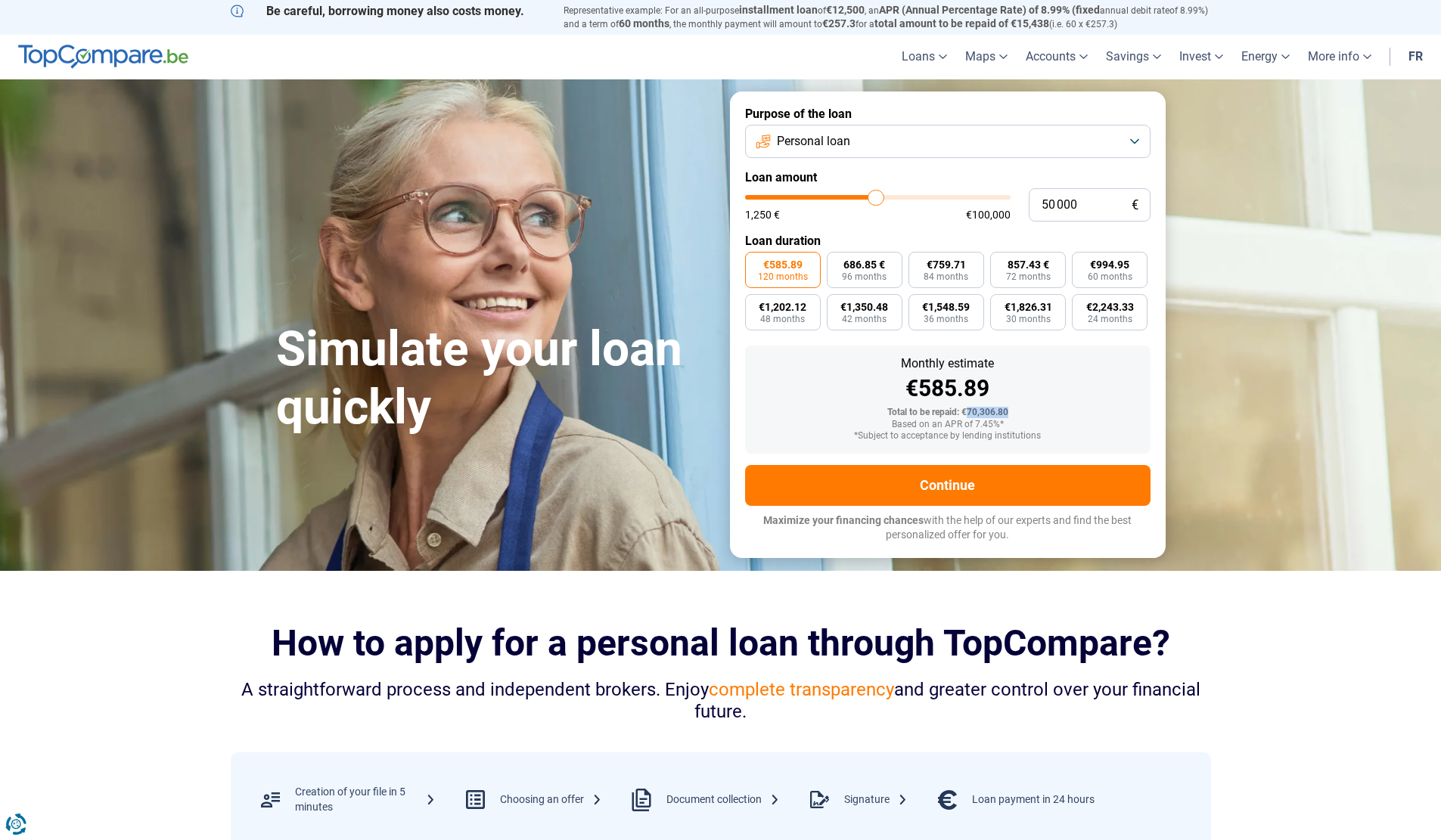
click at [1057, 408] on div "Total to be repaid: €70,306.80" at bounding box center [948, 412] width 382 height 10
click at [1049, 409] on div "Total to be repaid: €70,306.80" at bounding box center [948, 412] width 382 height 10
click at [963, 323] on font "36 months" at bounding box center [946, 319] width 44 height 10
click at [918, 303] on input "€1,548.59 36 months" at bounding box center [913, 299] width 9 height 9
radio input "true"
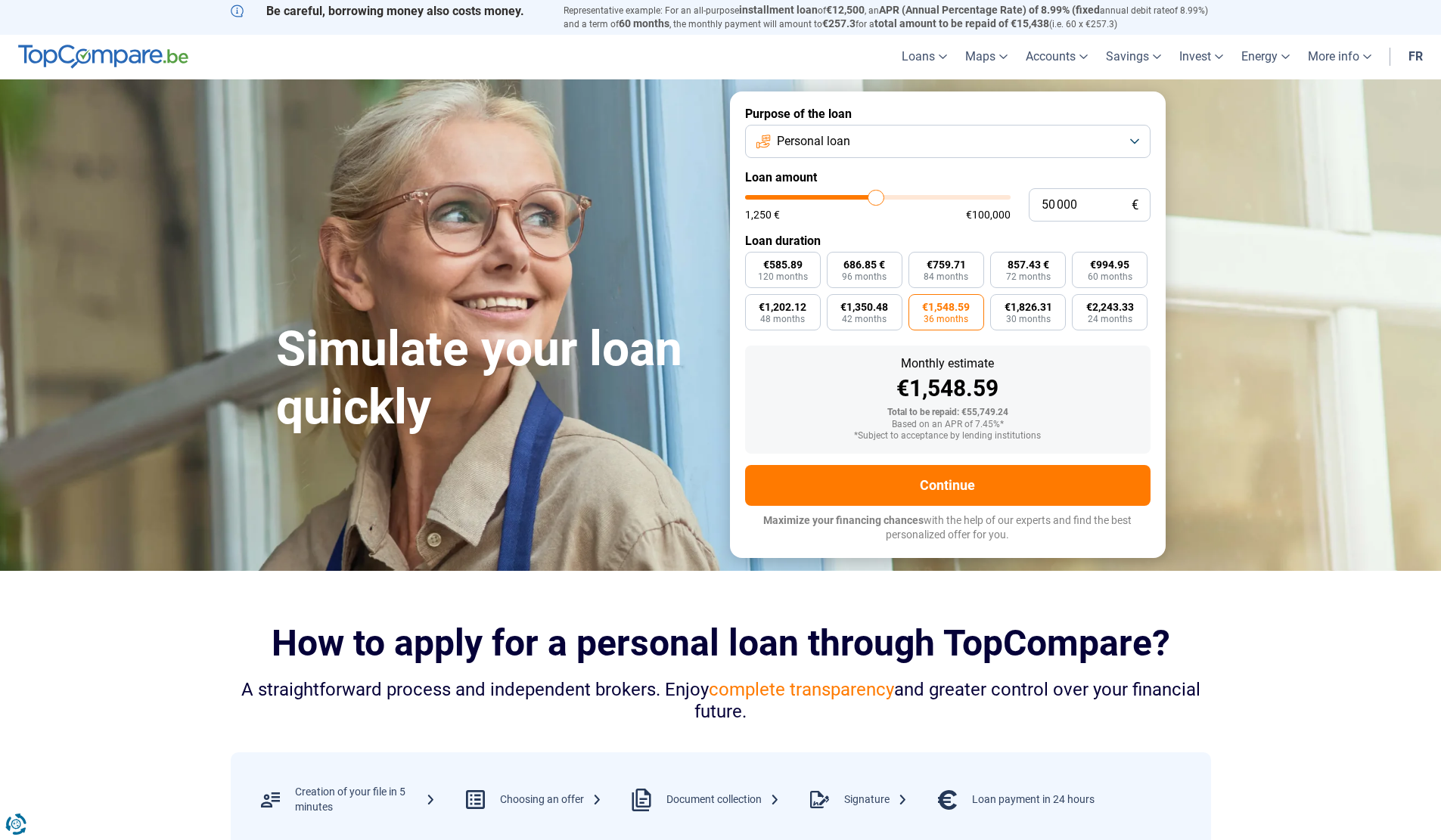
click at [826, 389] on div "€1,548.59" at bounding box center [948, 389] width 382 height 23
click at [743, 375] on form "Purpose of the loan Personal loan Loan amount 50 000 € 1,250 € €100,000 Loan du…" at bounding box center [948, 324] width 436 height 467
click at [808, 280] on label "€585.89 120 months" at bounding box center [783, 270] width 75 height 37
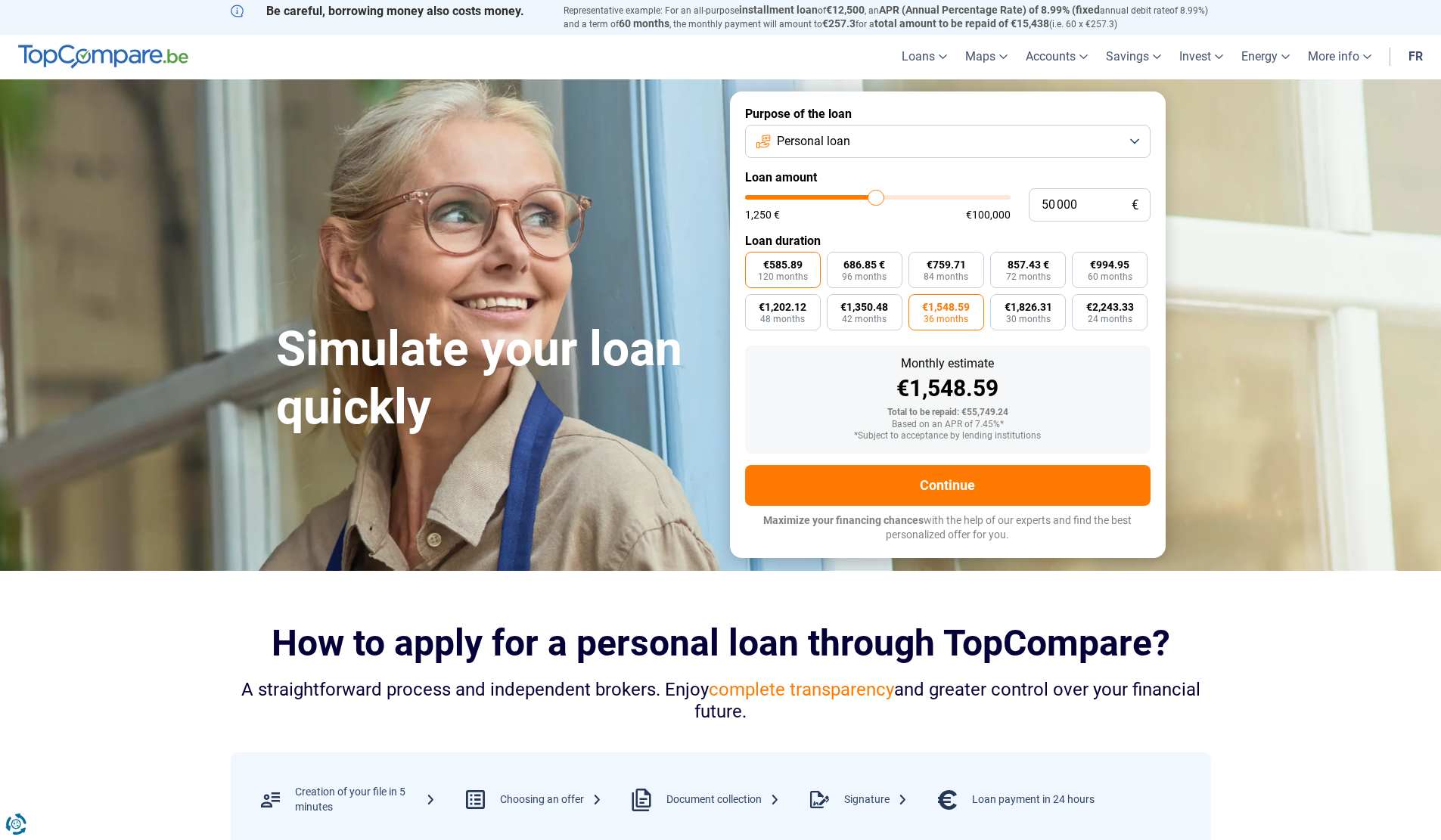
click at [755, 261] on input "€585.89 120 months" at bounding box center [750, 257] width 9 height 9
radio input "true"
click at [806, 319] on label "€1,202.12 48 months" at bounding box center [783, 312] width 75 height 37
click at [755, 303] on input "€1,202.12 48 months" at bounding box center [750, 299] width 9 height 9
radio input "true"
